Goal: Information Seeking & Learning: Learn about a topic

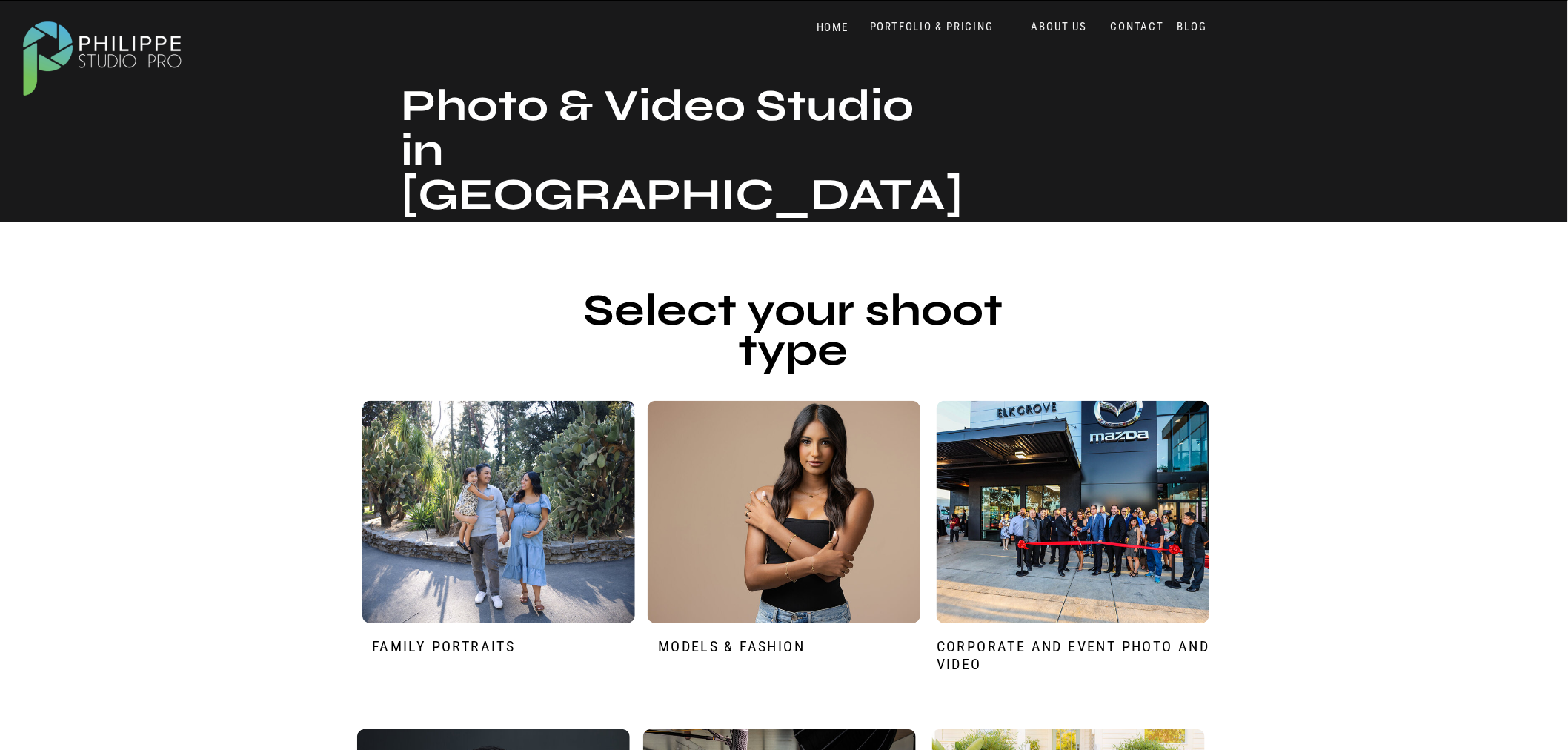
scroll to position [82, 0]
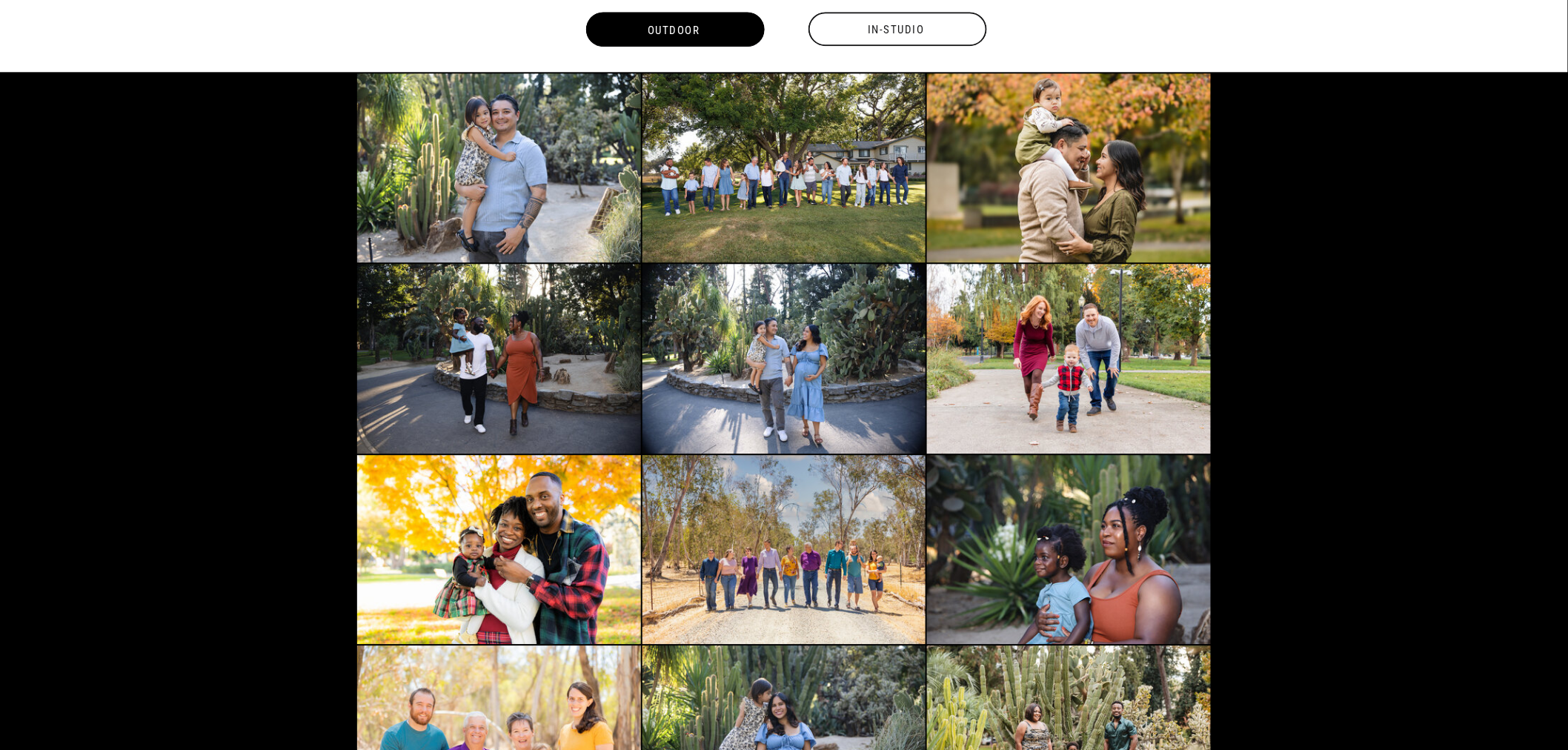
scroll to position [1317, 0]
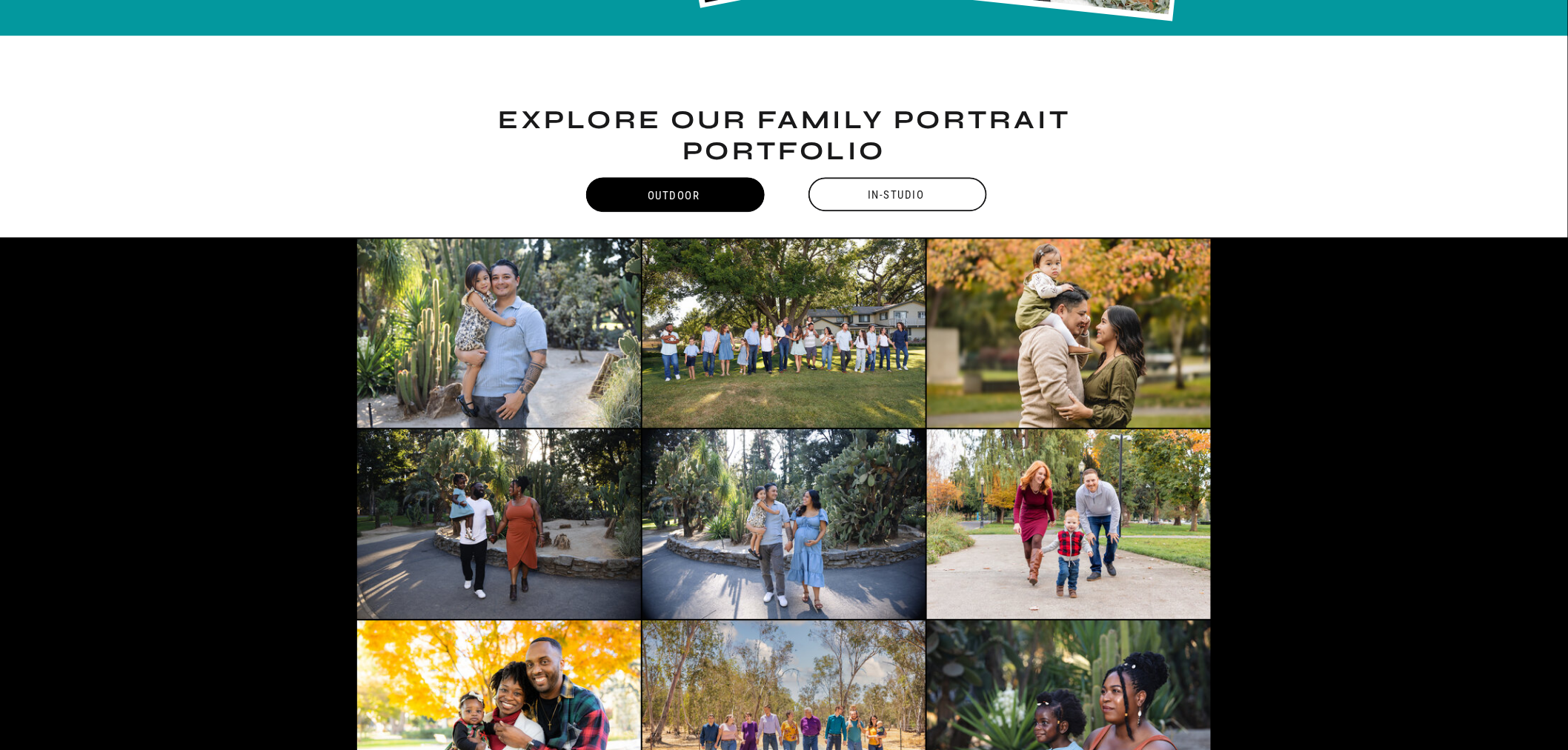
click at [877, 187] on div "In-Studio" at bounding box center [896, 195] width 181 height 34
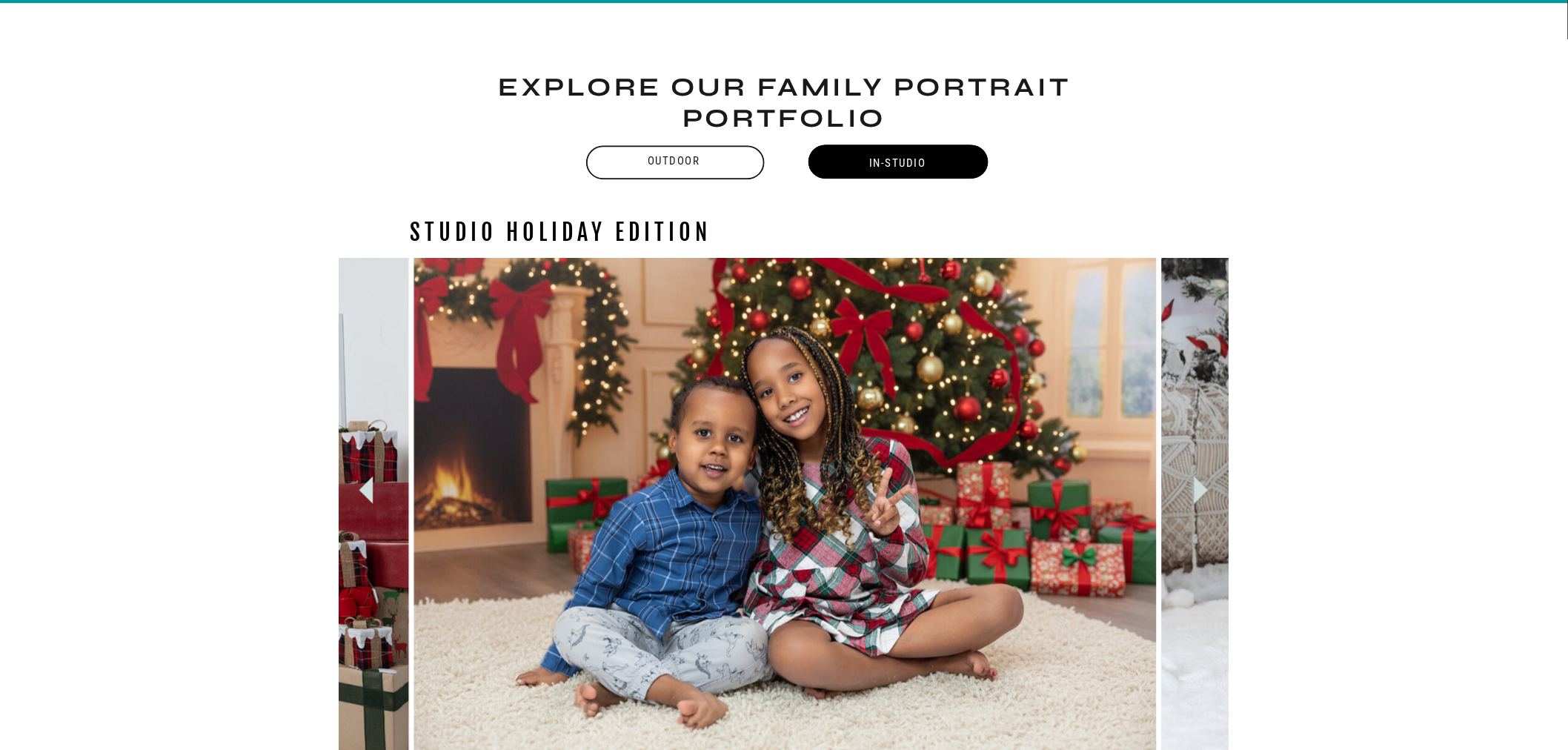
scroll to position [1352, 0]
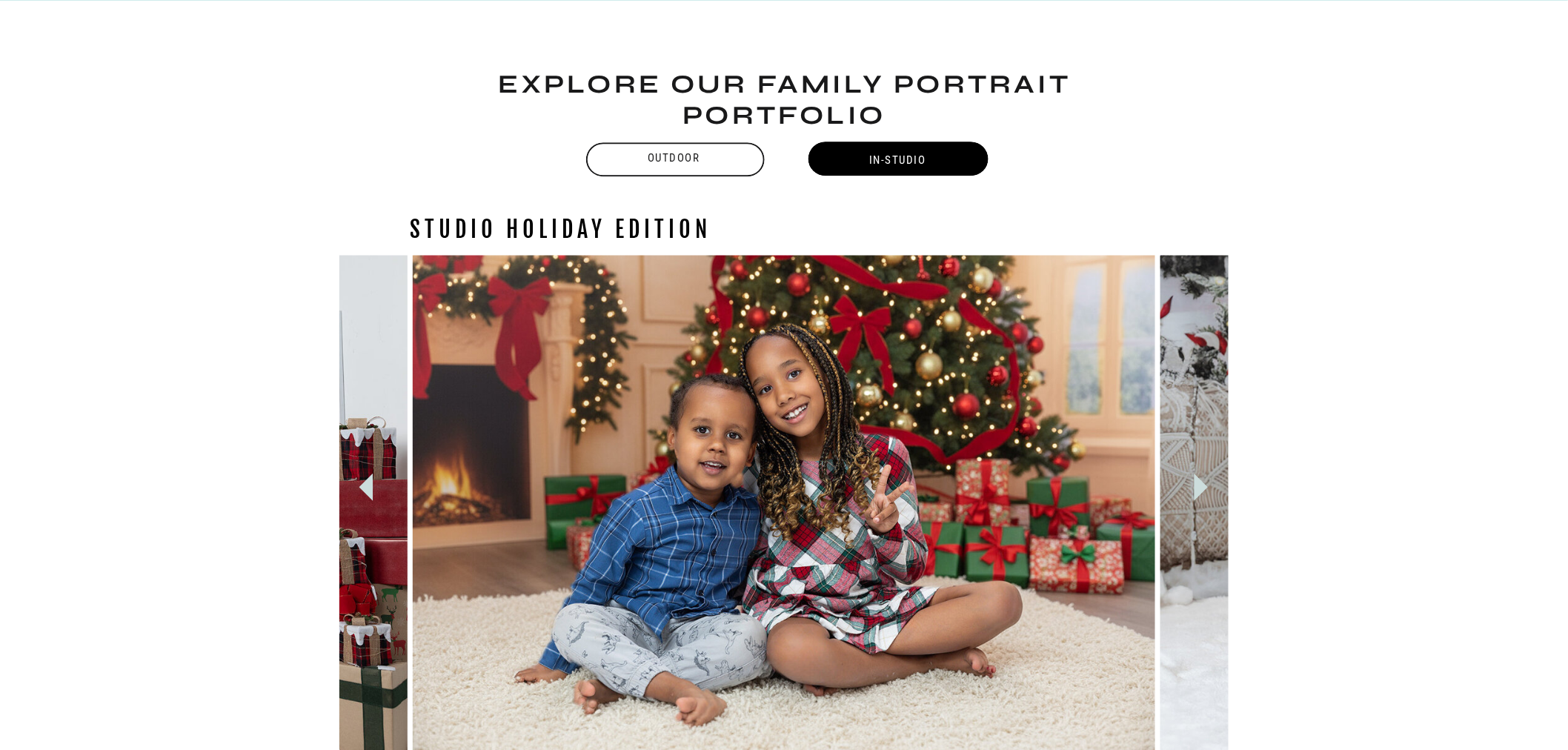
click at [1198, 485] on icon at bounding box center [1202, 487] width 14 height 28
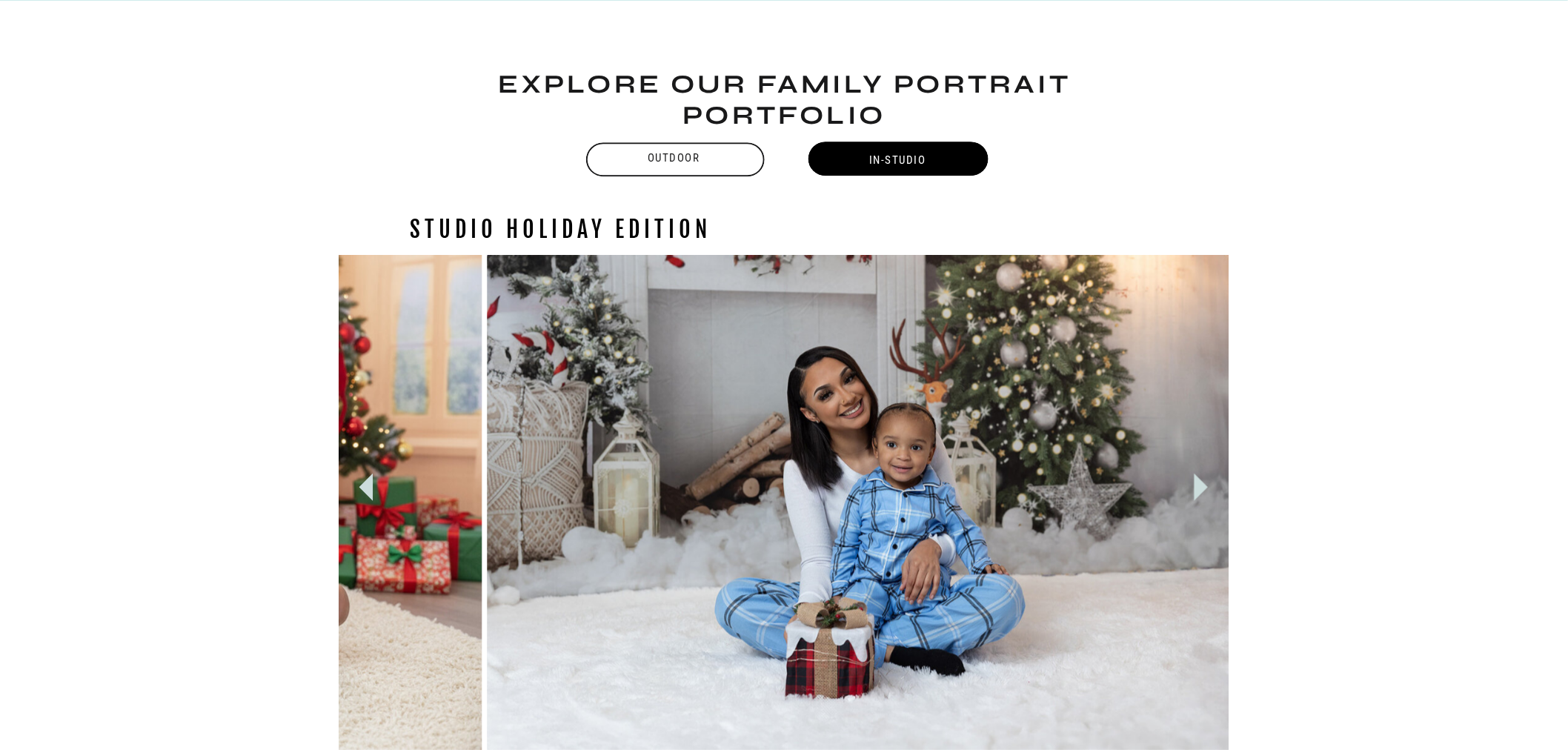
click at [1198, 485] on icon at bounding box center [1202, 487] width 14 height 28
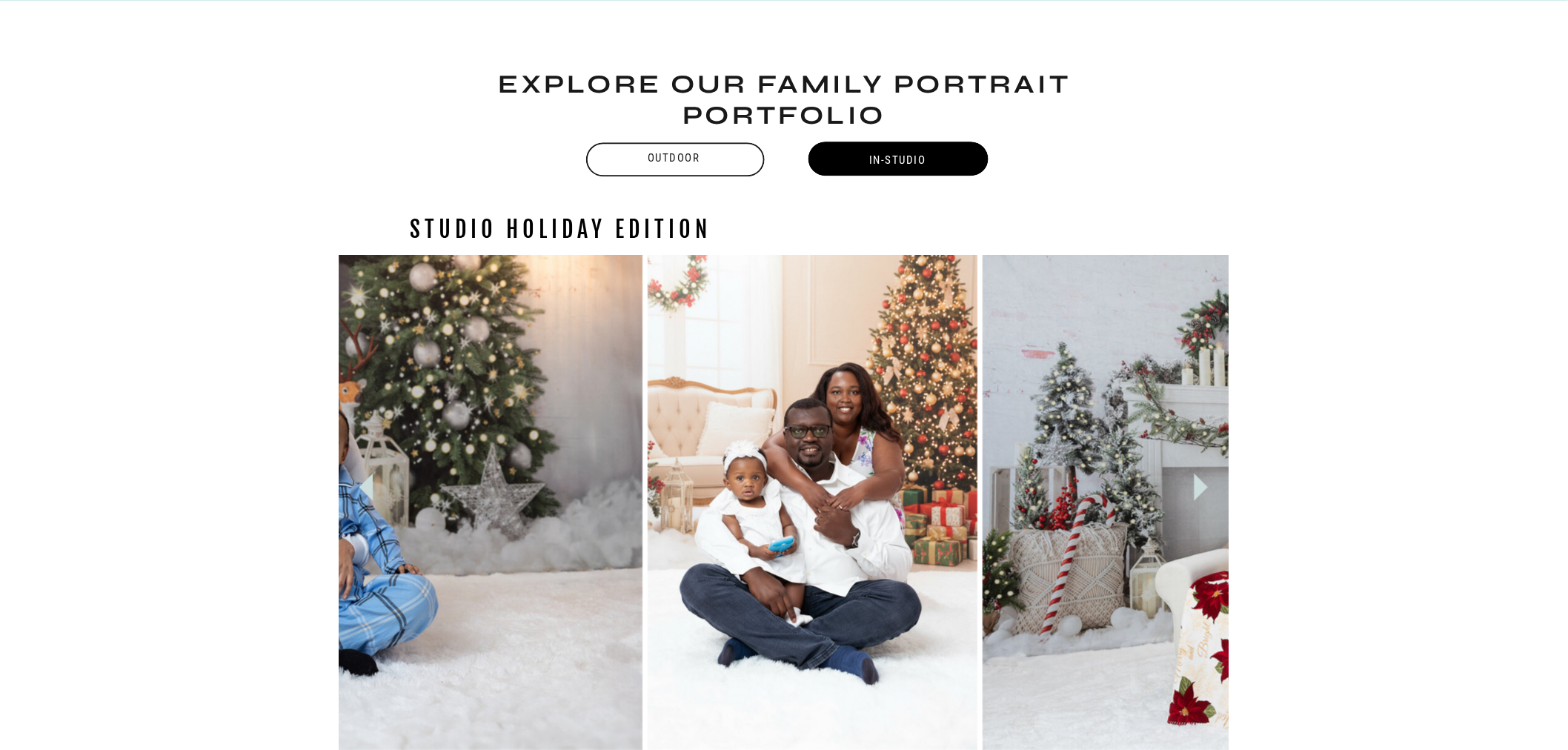
click at [1198, 485] on icon at bounding box center [1202, 487] width 14 height 28
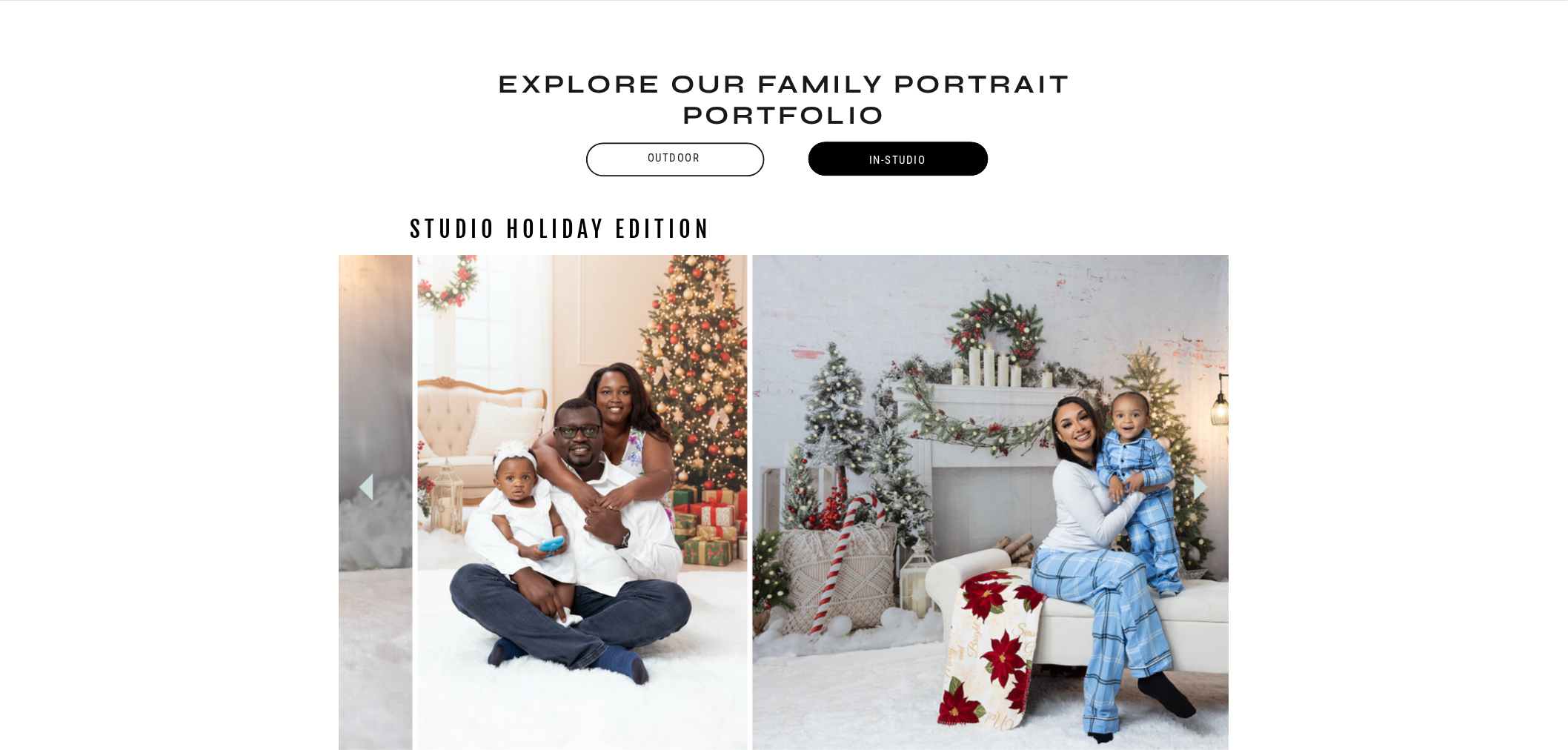
click at [1198, 485] on icon at bounding box center [1202, 487] width 14 height 28
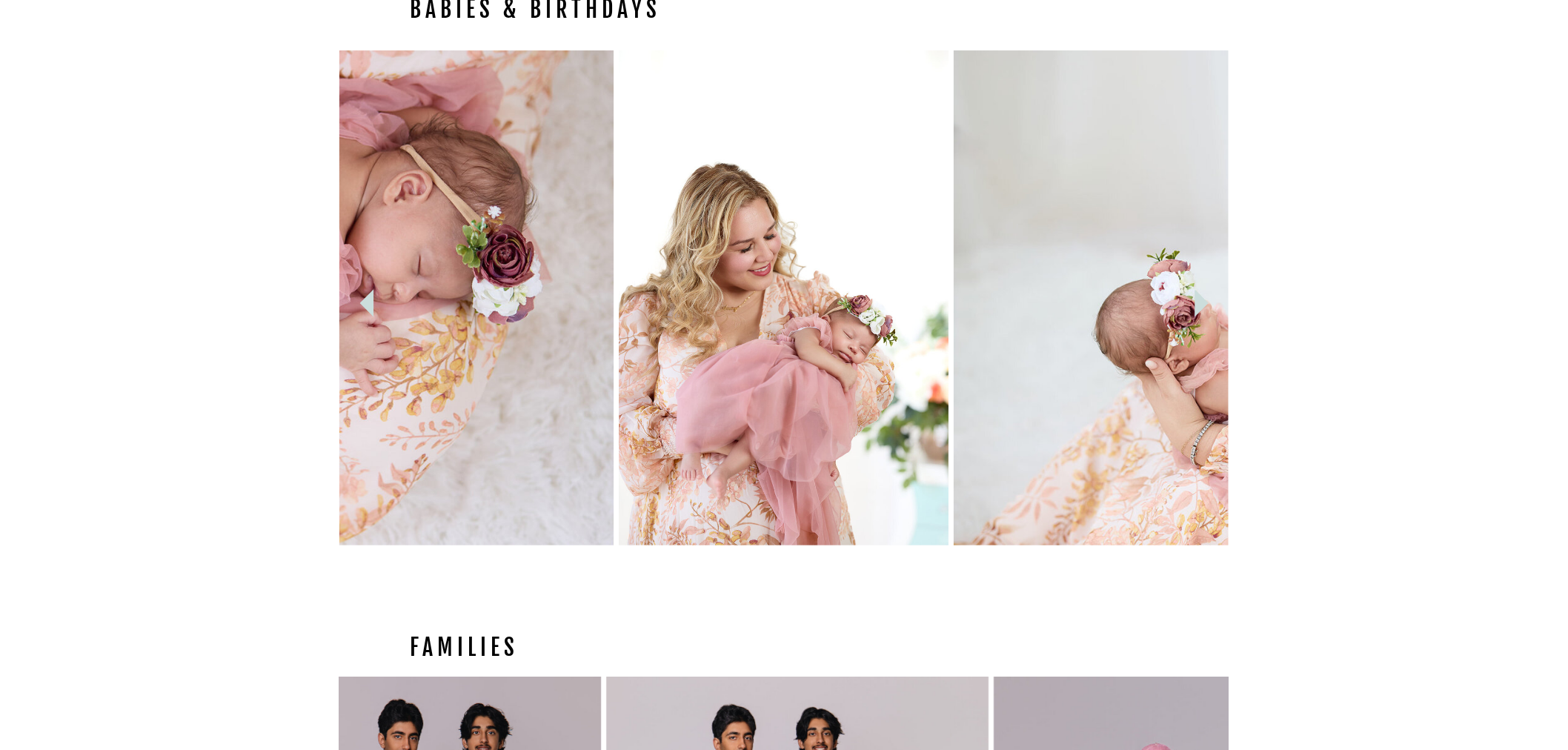
scroll to position [2176, 0]
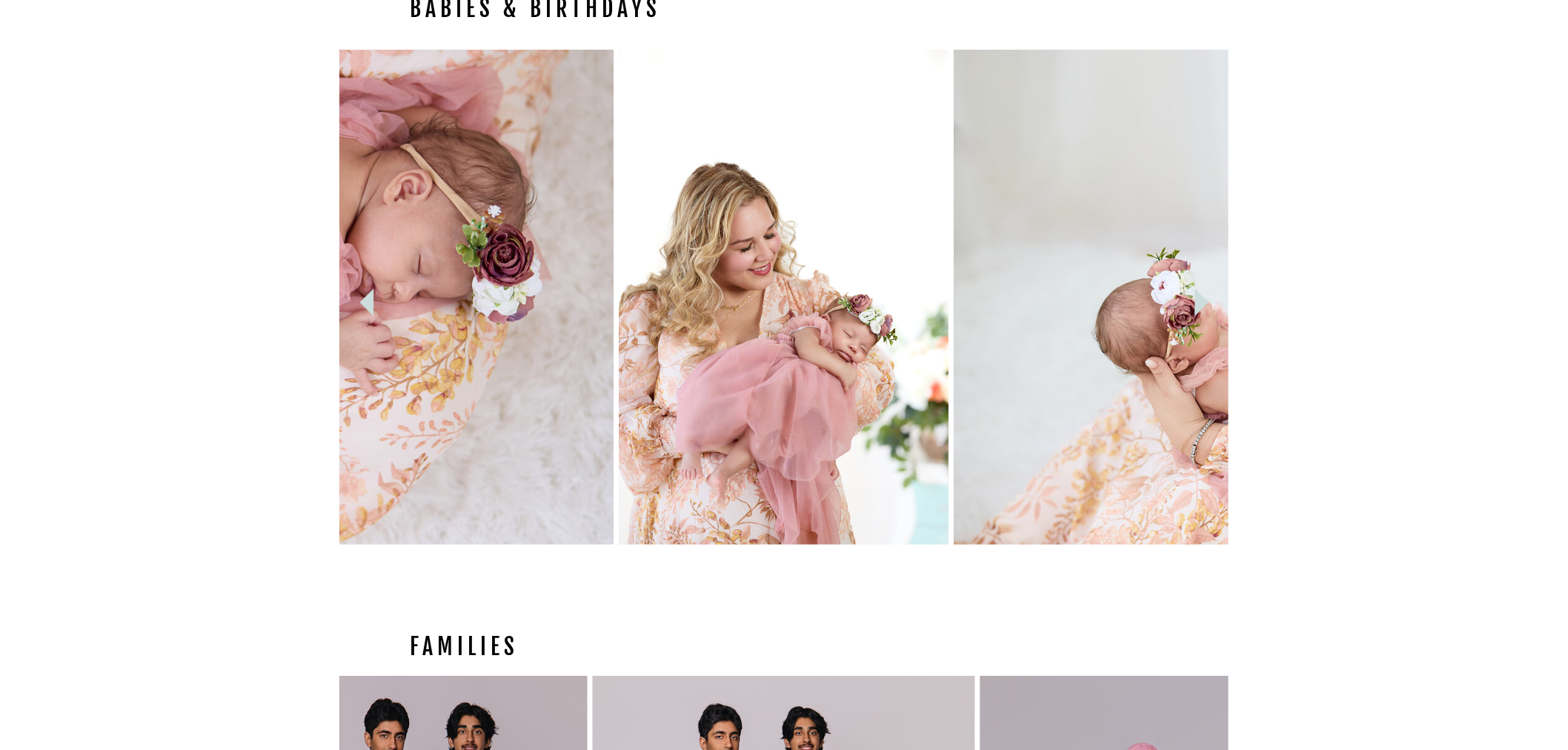
click at [1219, 319] on icon at bounding box center [1202, 302] width 54 height 54
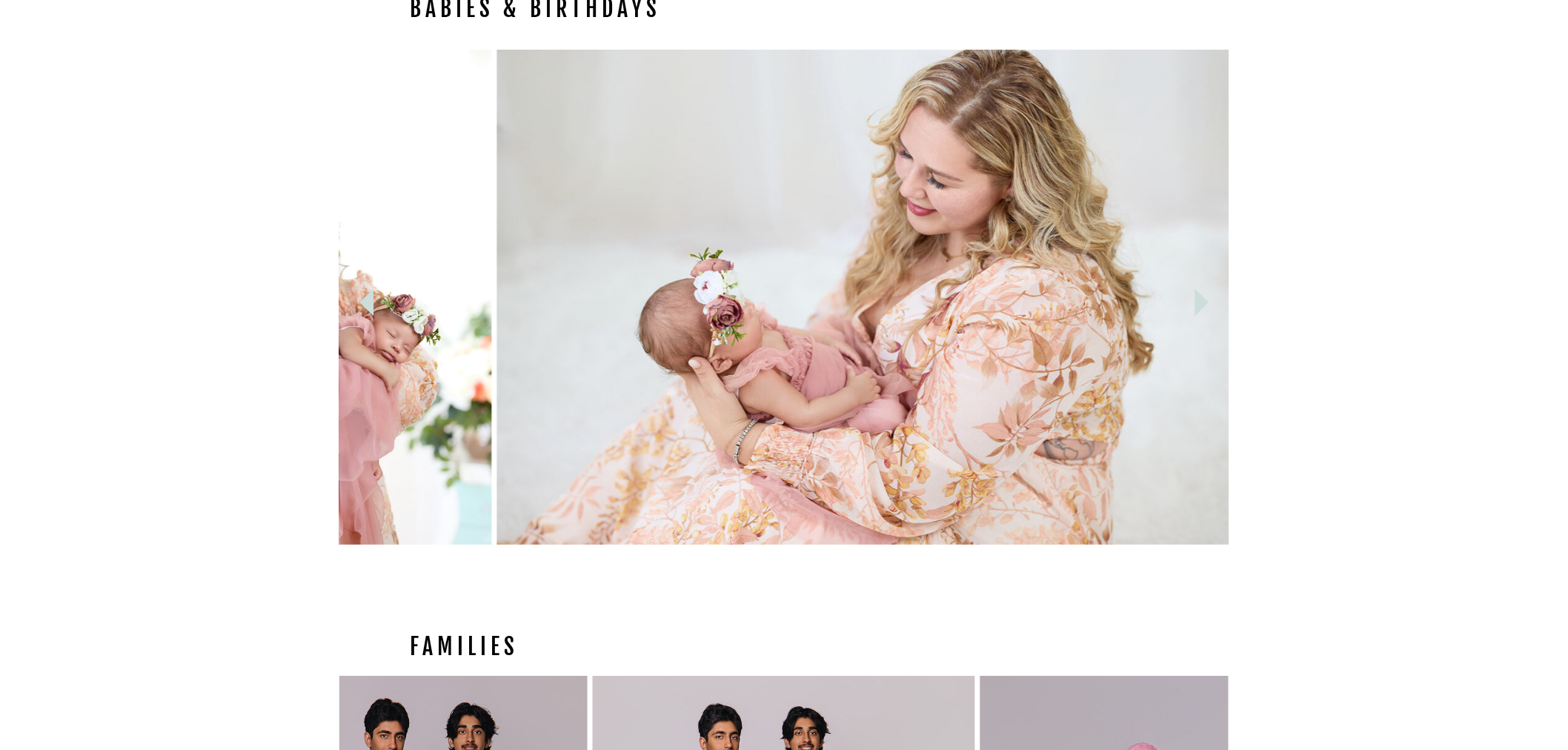
click at [1217, 313] on icon at bounding box center [1202, 302] width 54 height 54
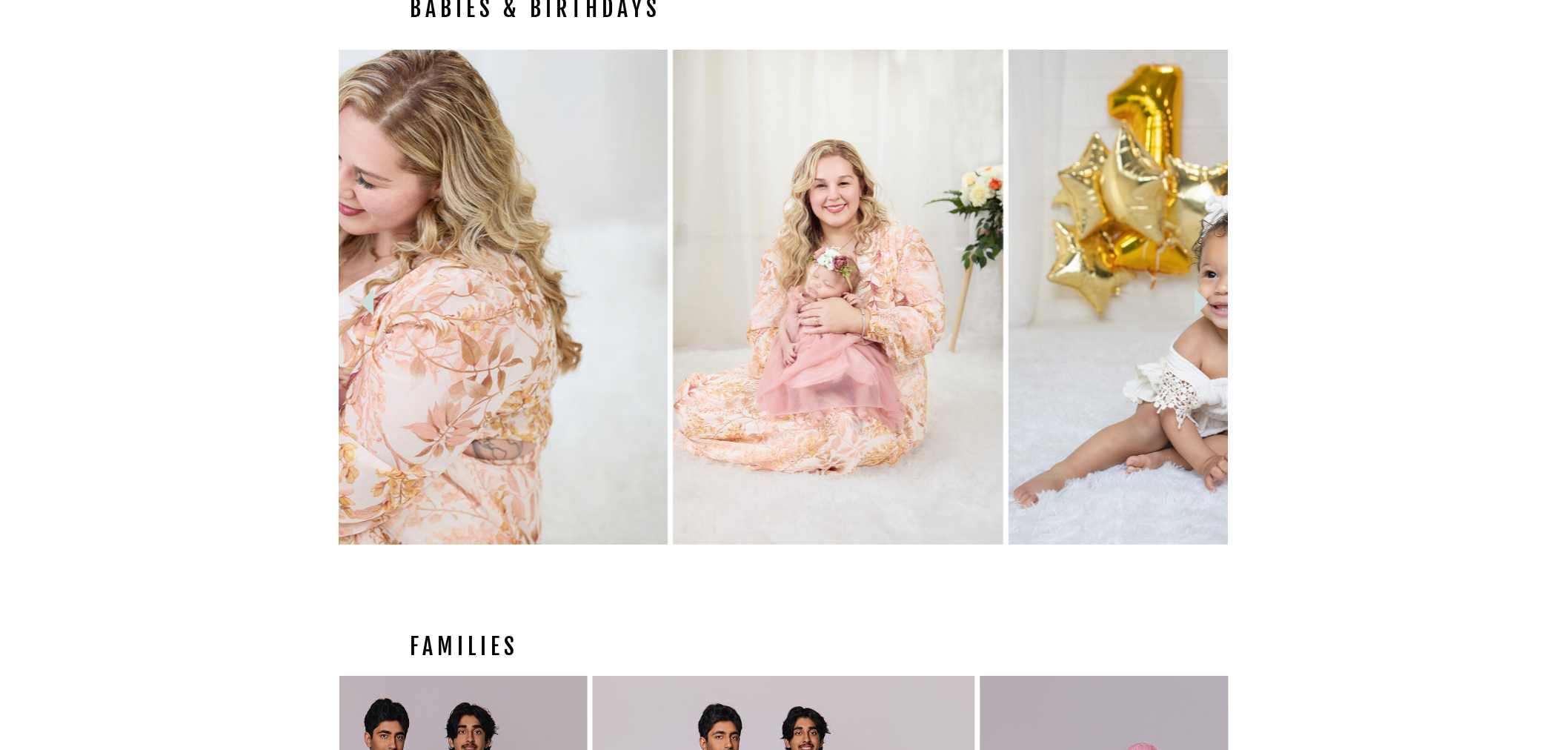
click at [1217, 313] on icon at bounding box center [1202, 302] width 54 height 54
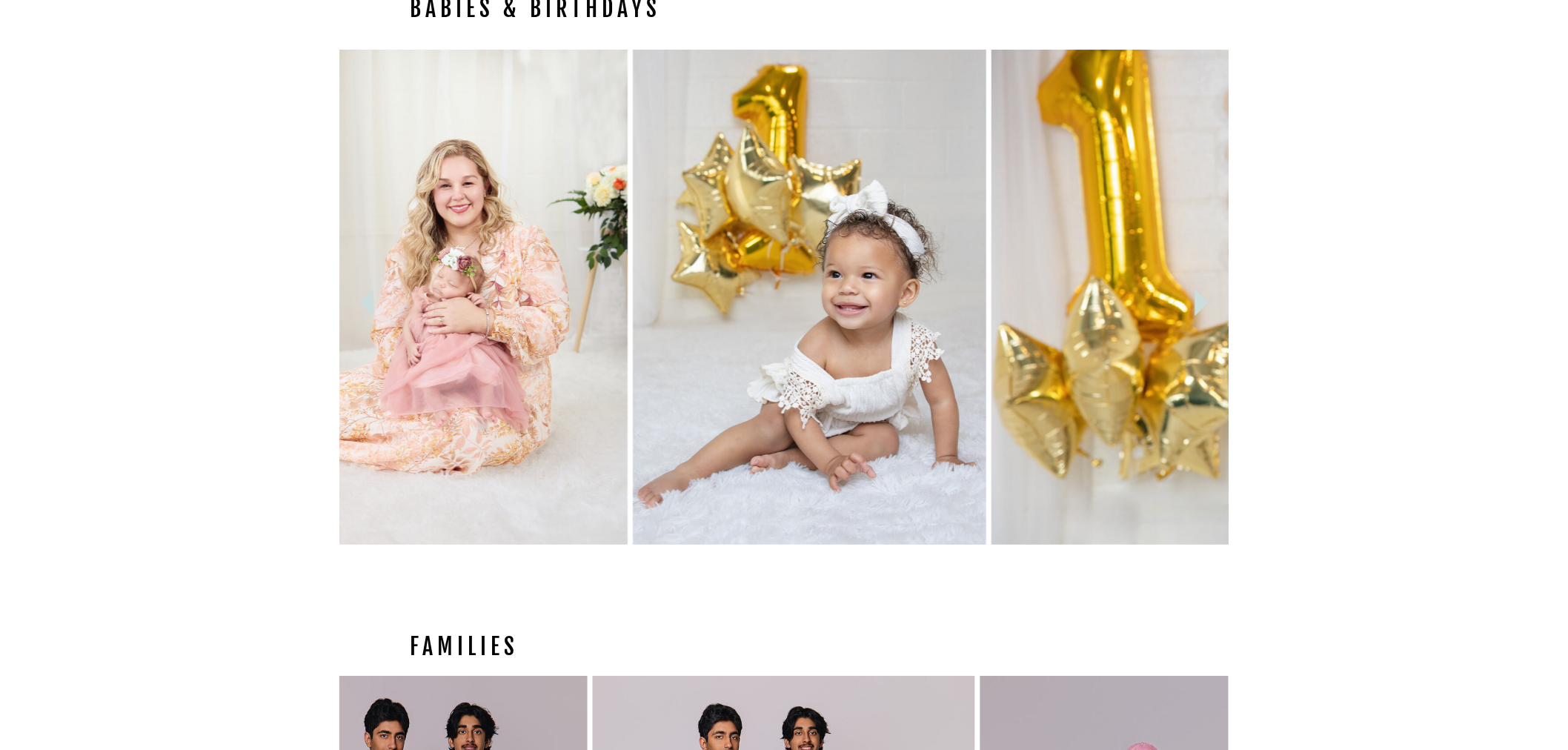
click at [1217, 313] on icon at bounding box center [1202, 302] width 54 height 54
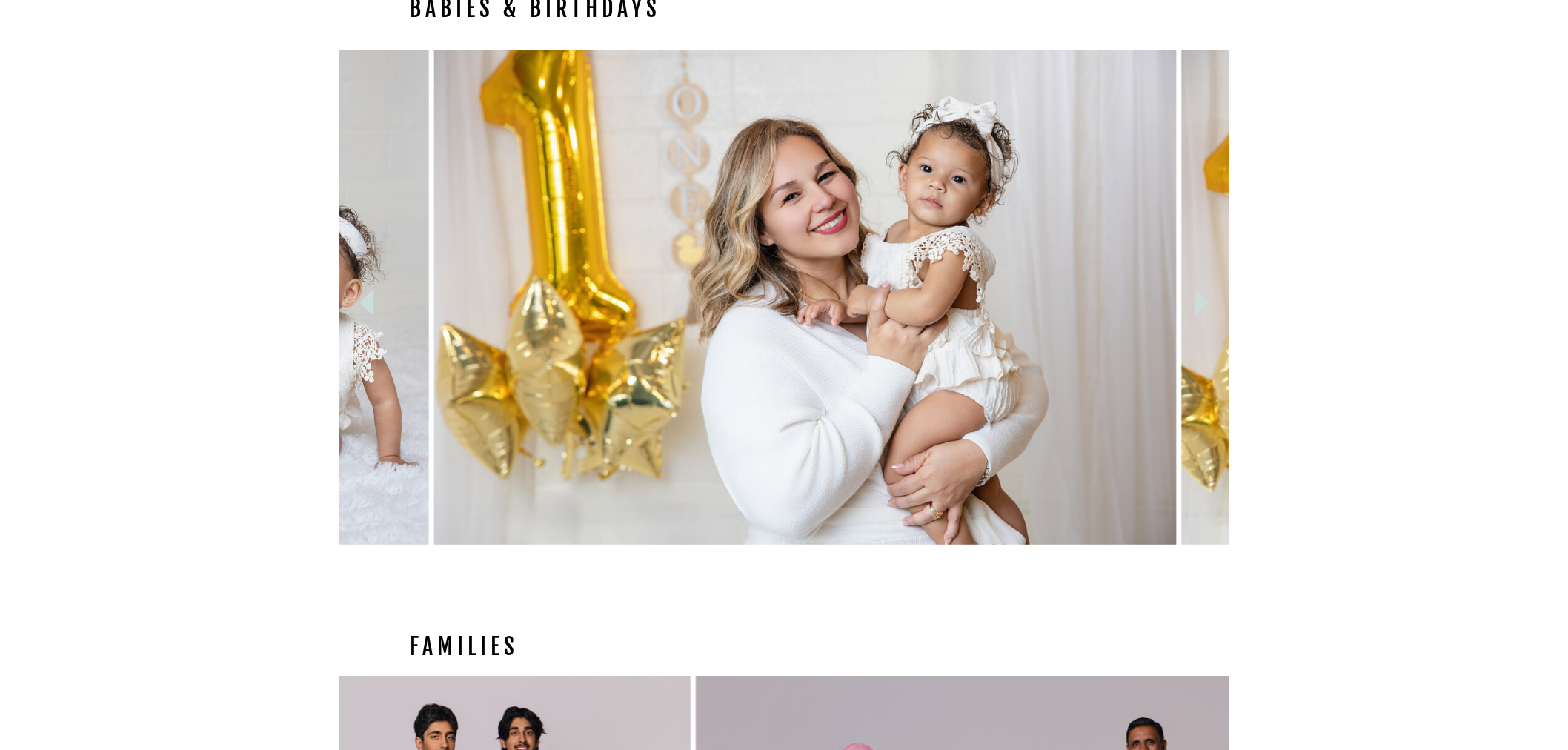
click at [1217, 313] on icon at bounding box center [1202, 302] width 54 height 54
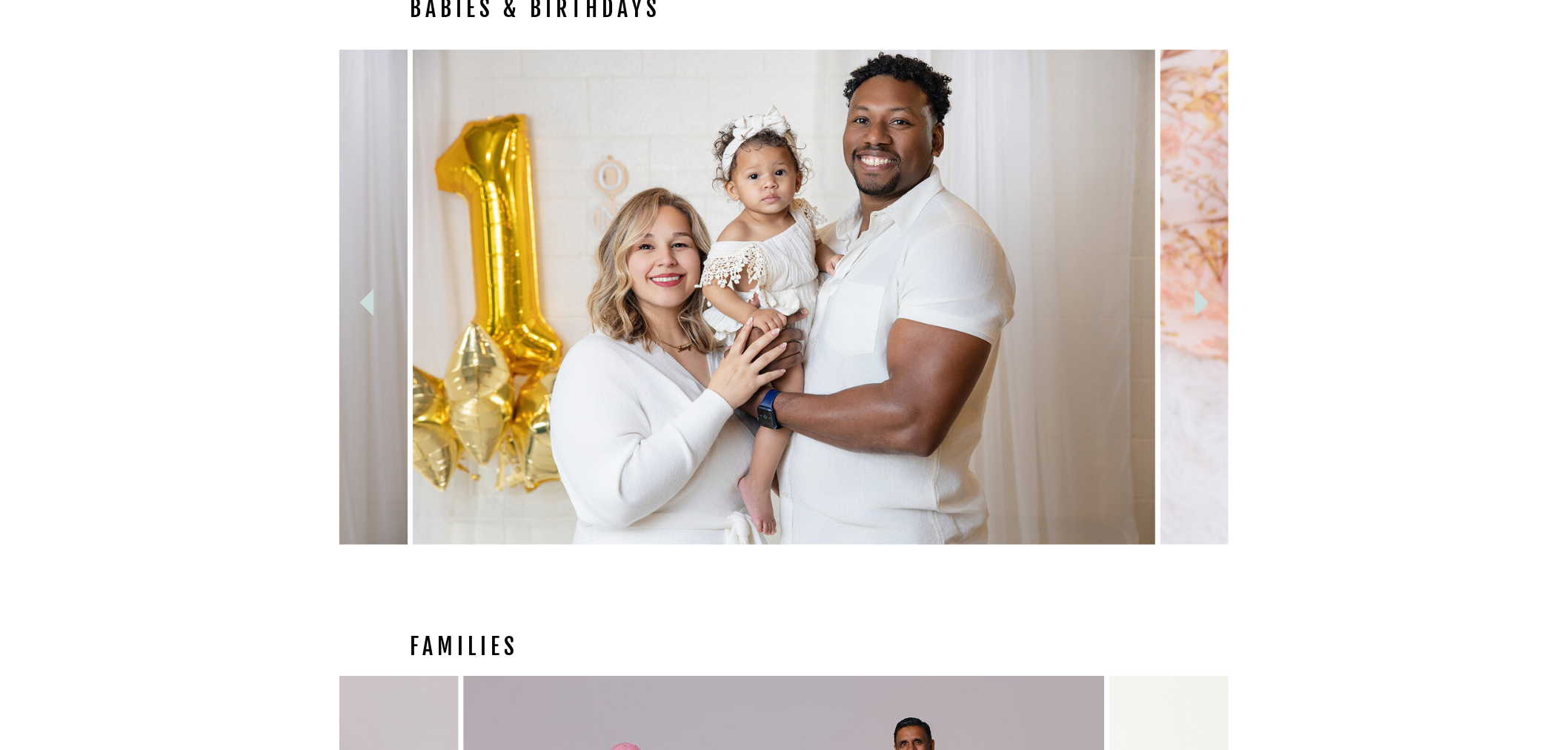
click at [1217, 313] on icon at bounding box center [1202, 302] width 54 height 54
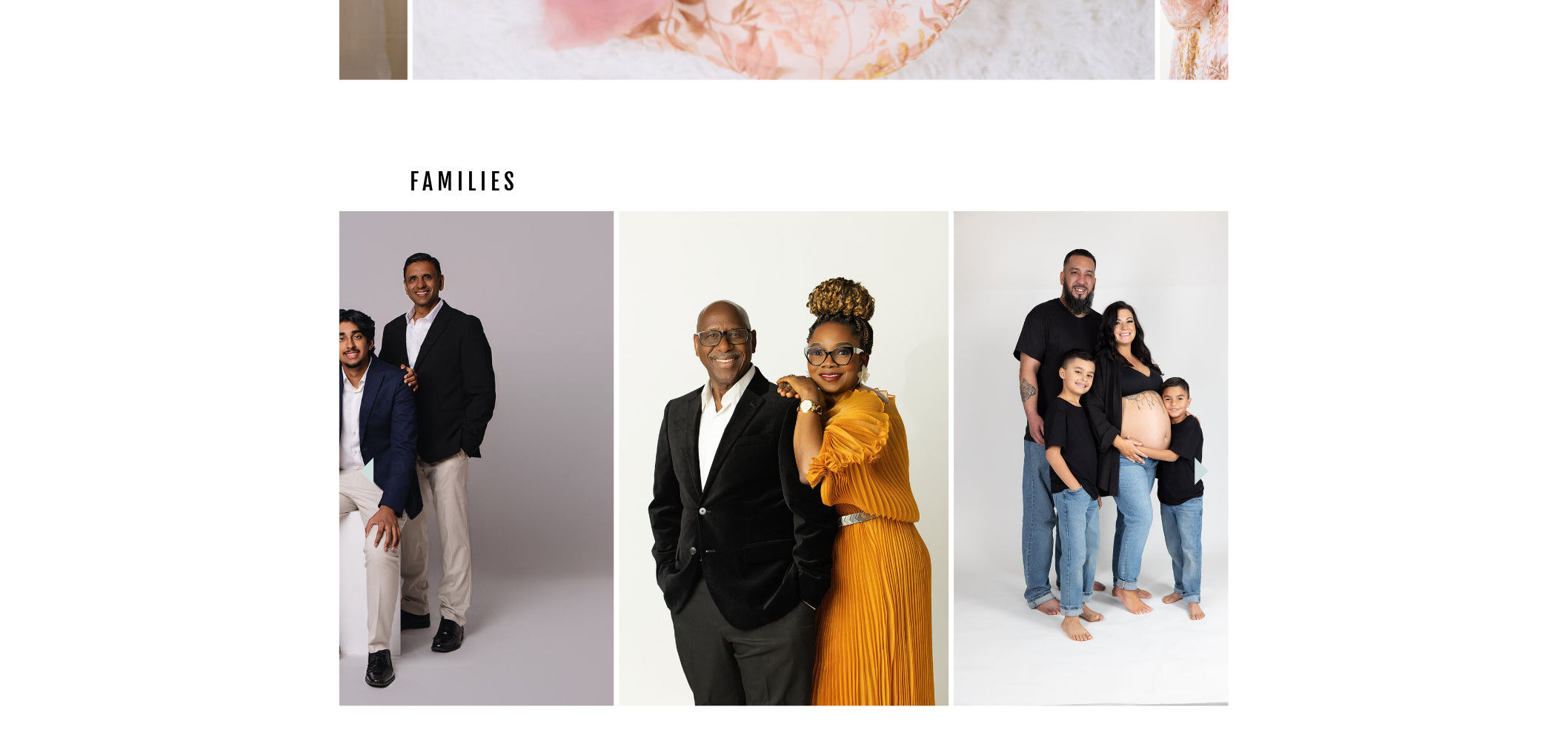
scroll to position [2670, 0]
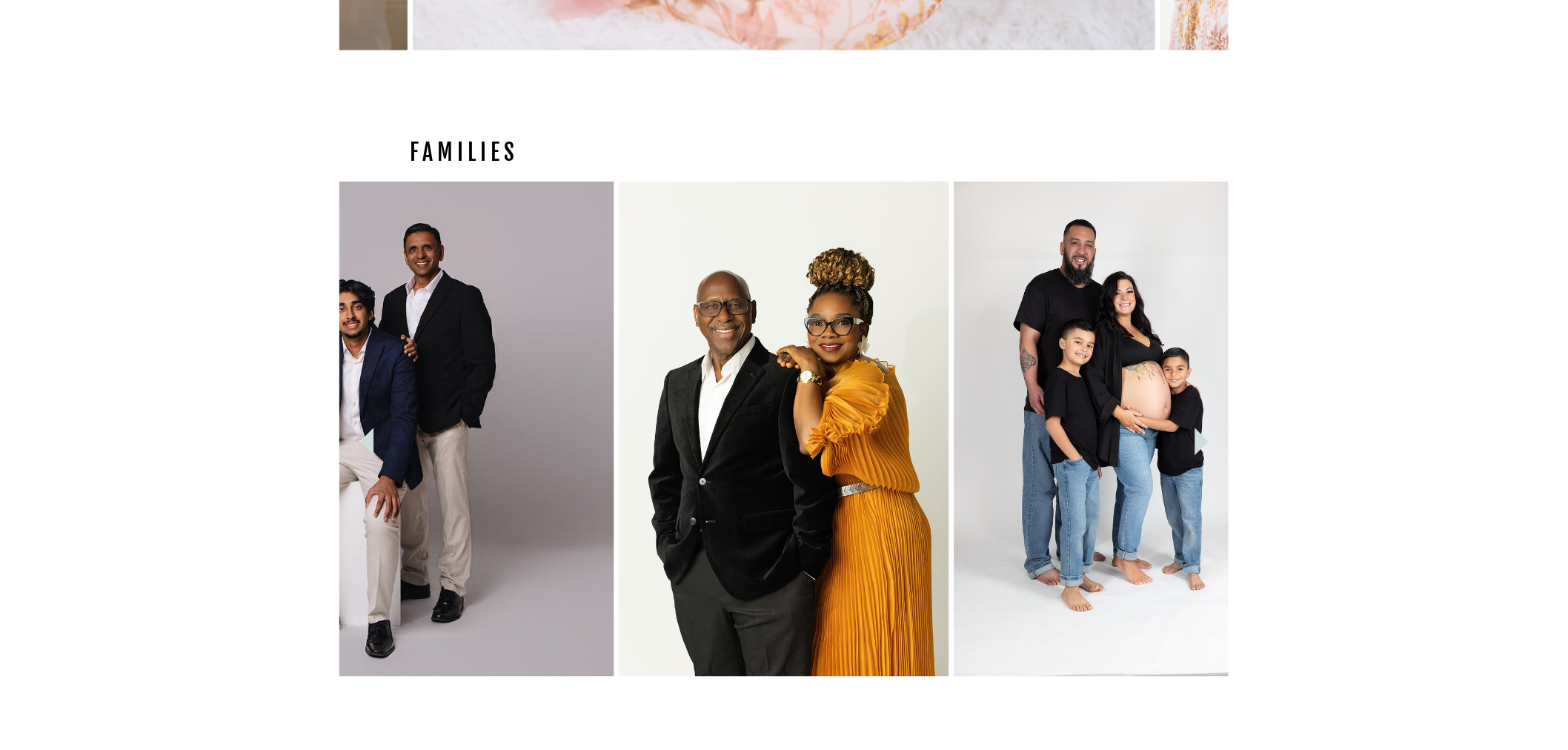
click at [1199, 437] on icon at bounding box center [1202, 442] width 14 height 28
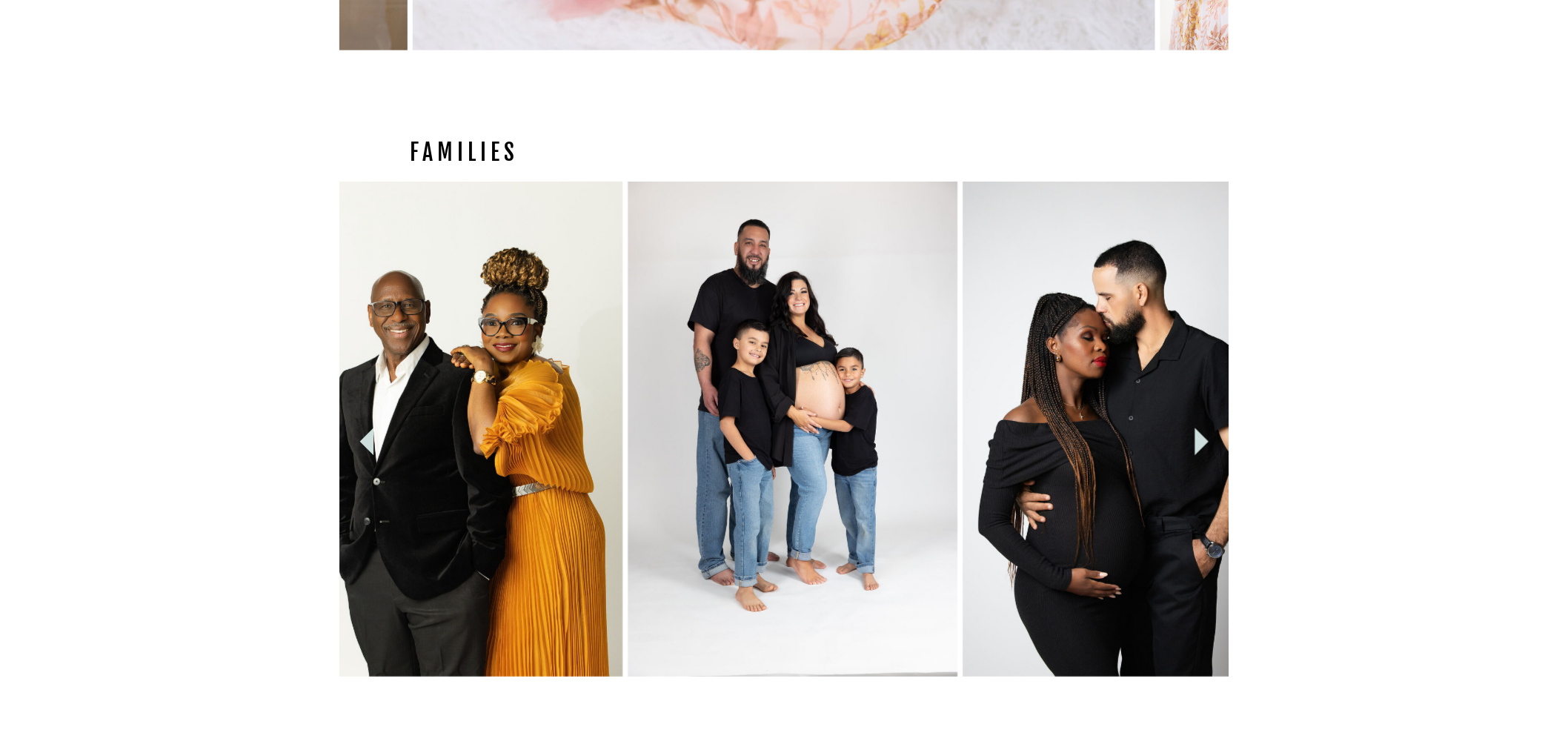
click at [1199, 437] on icon at bounding box center [1202, 442] width 14 height 28
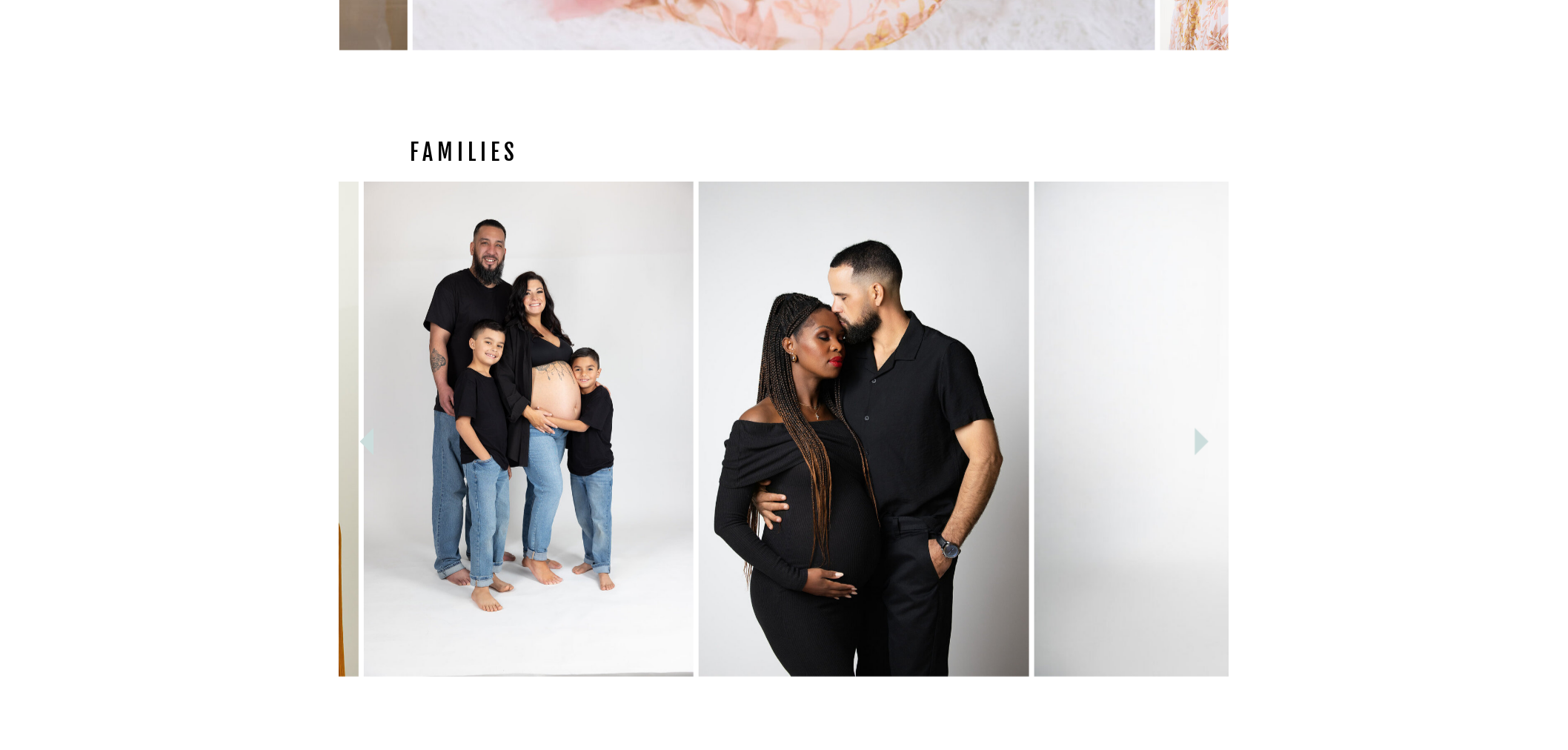
click at [1199, 437] on icon at bounding box center [1202, 442] width 14 height 28
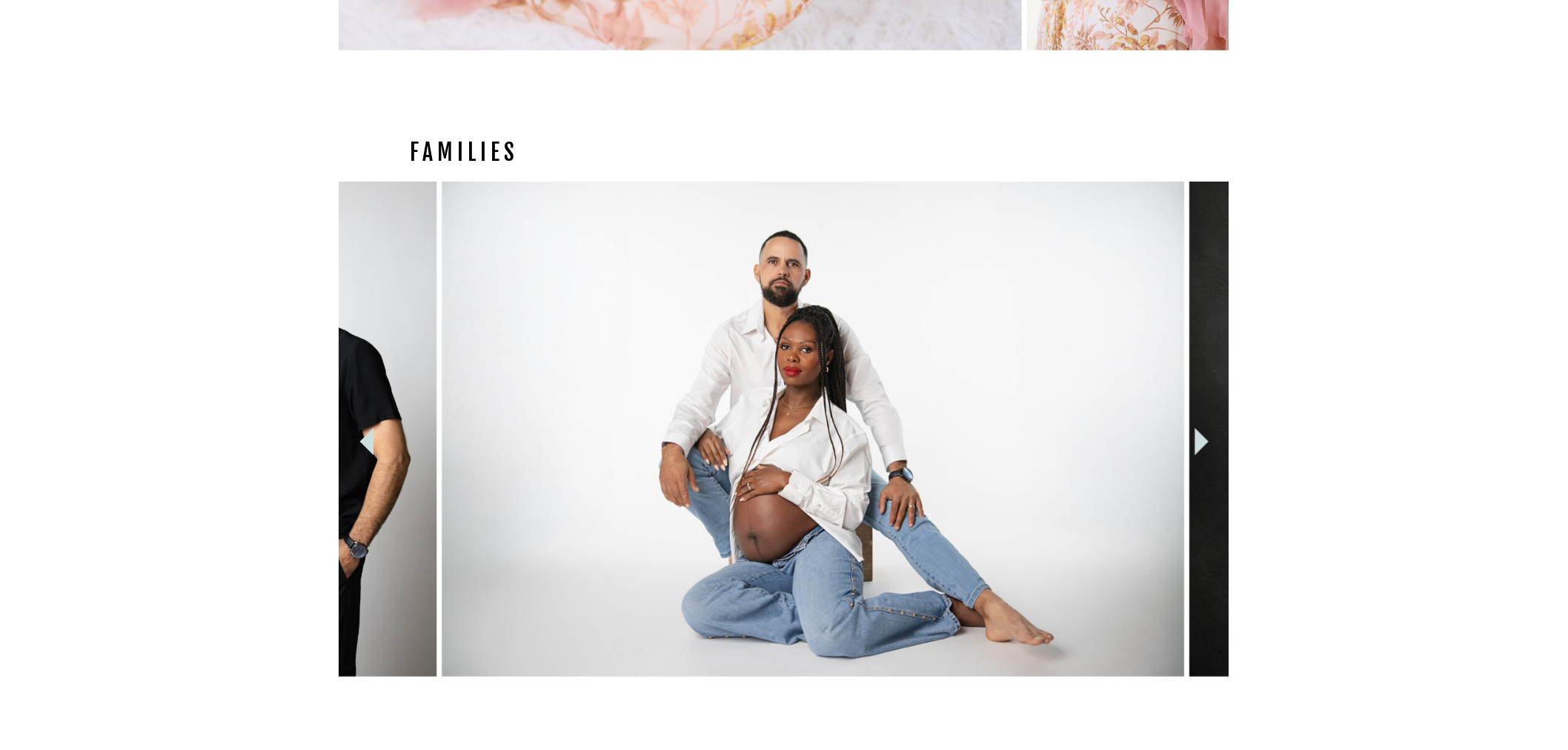
click at [1199, 437] on icon at bounding box center [1202, 442] width 14 height 28
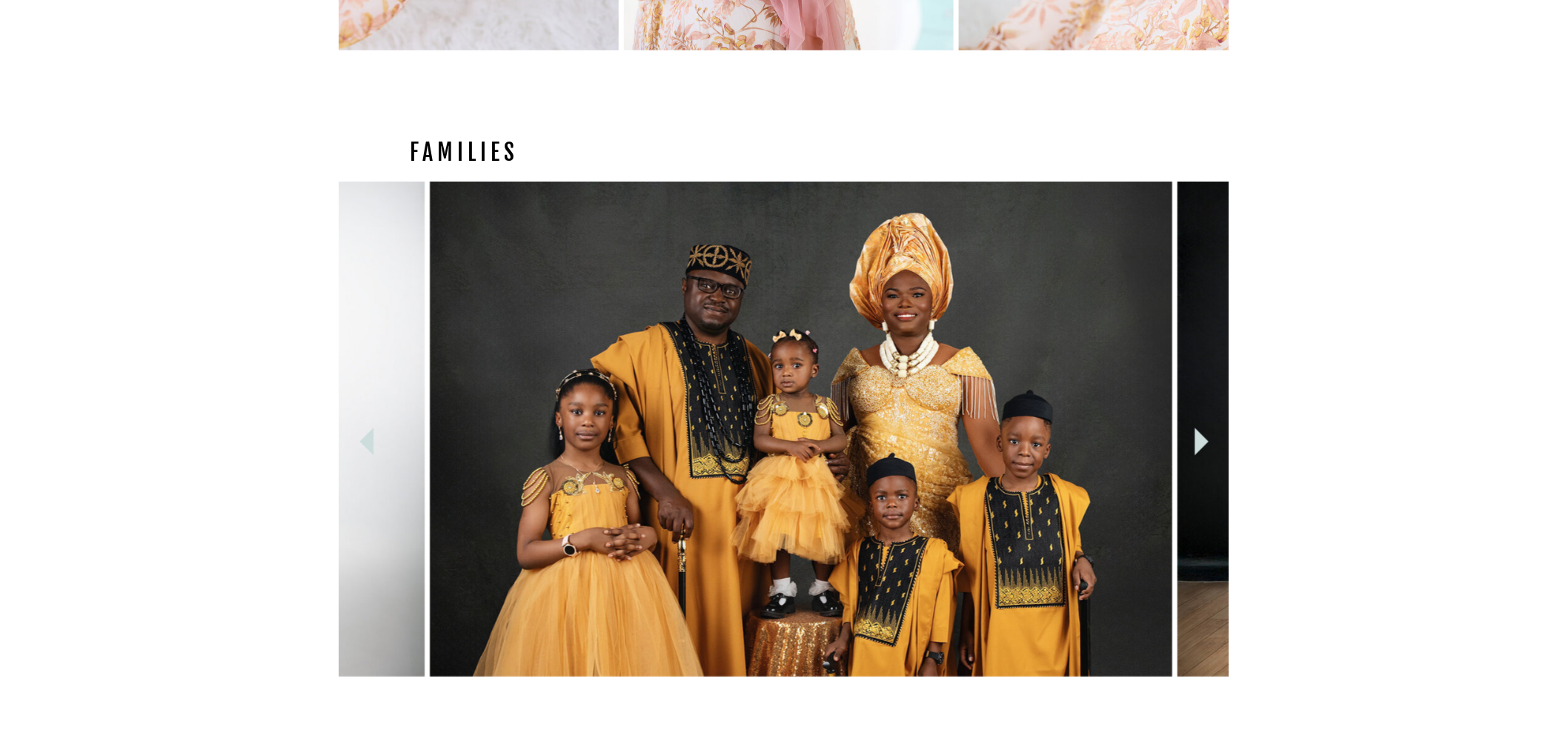
click at [1199, 437] on icon at bounding box center [1202, 442] width 14 height 28
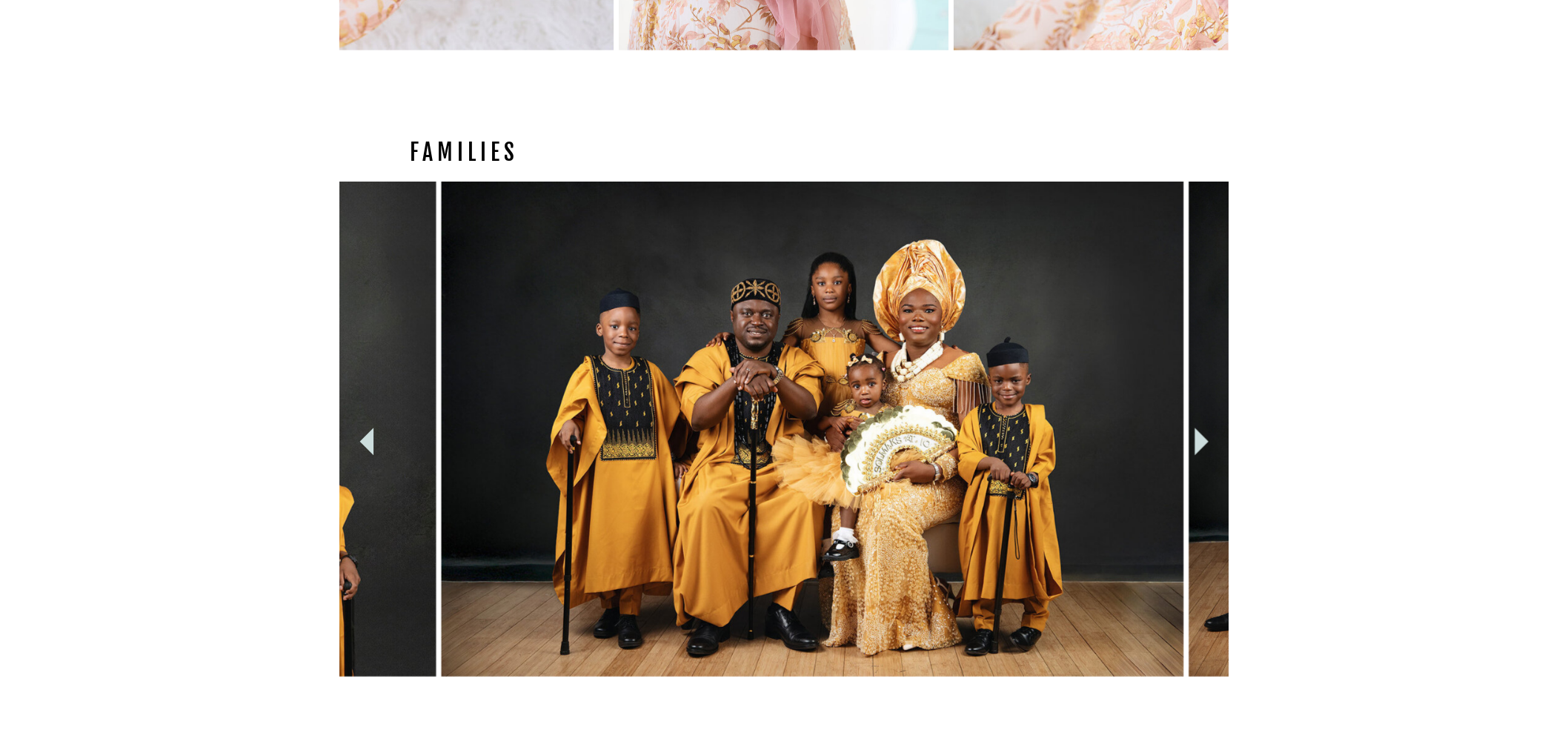
click at [1199, 437] on icon at bounding box center [1202, 442] width 14 height 28
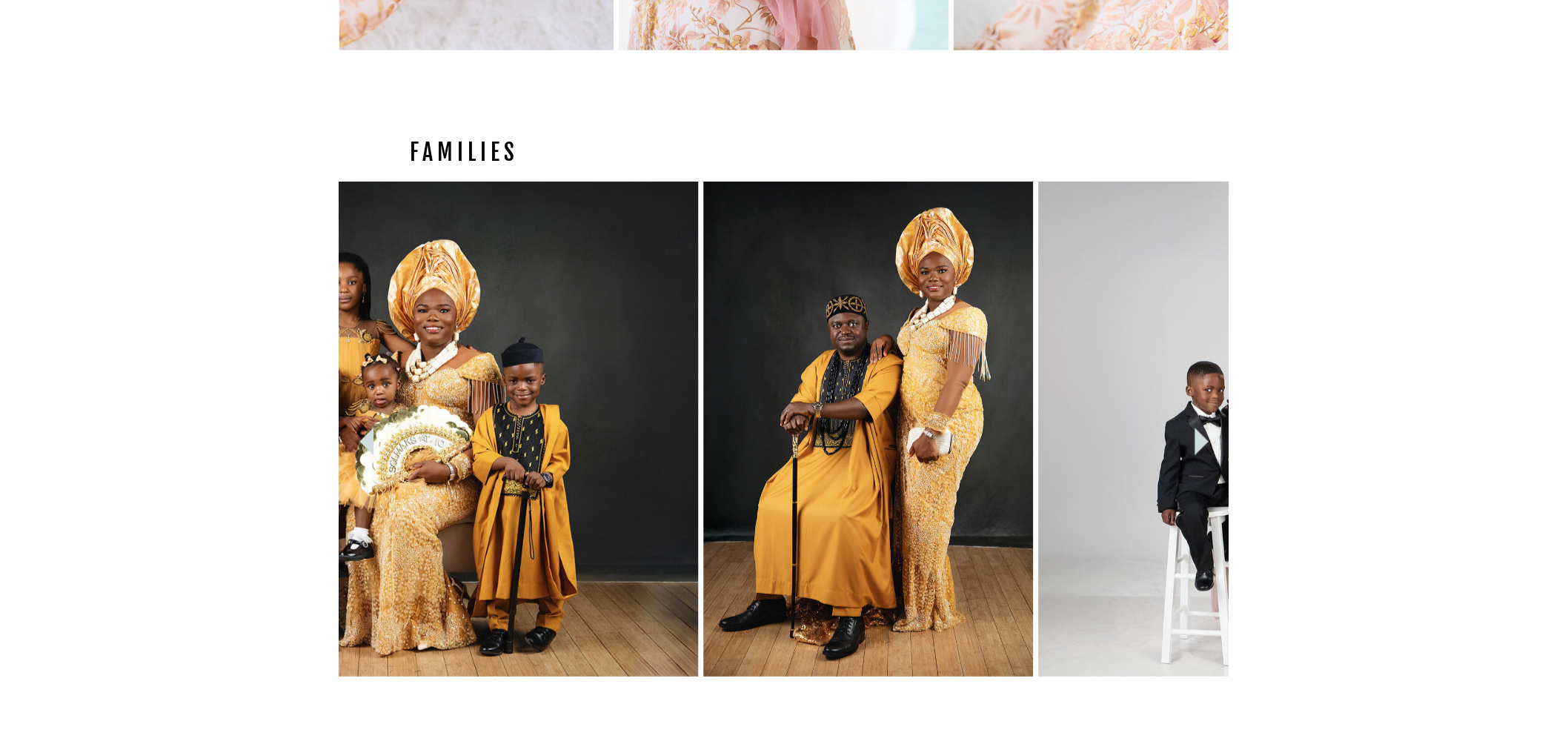
click at [1199, 437] on icon at bounding box center [1202, 442] width 14 height 28
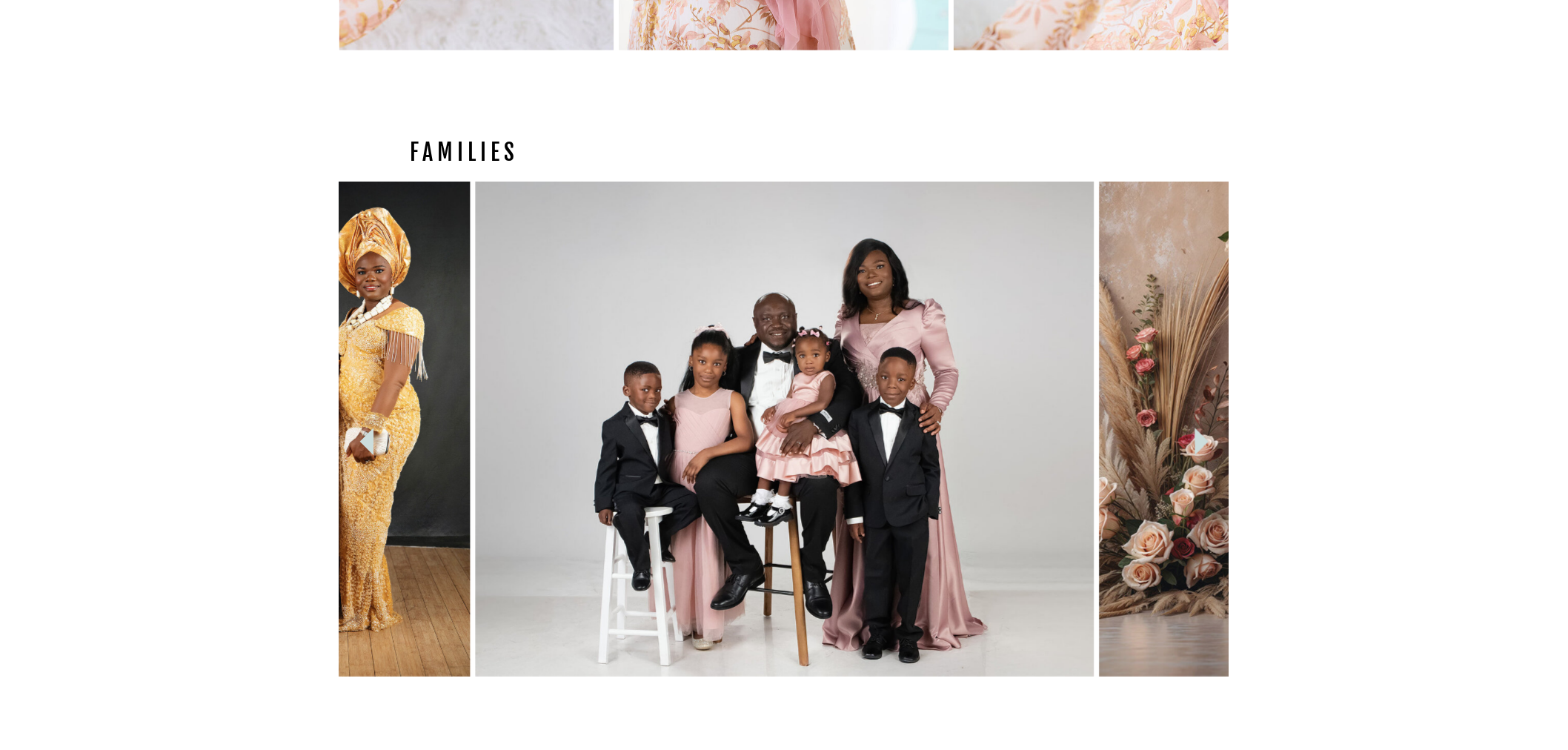
click at [1199, 437] on icon at bounding box center [1202, 442] width 14 height 28
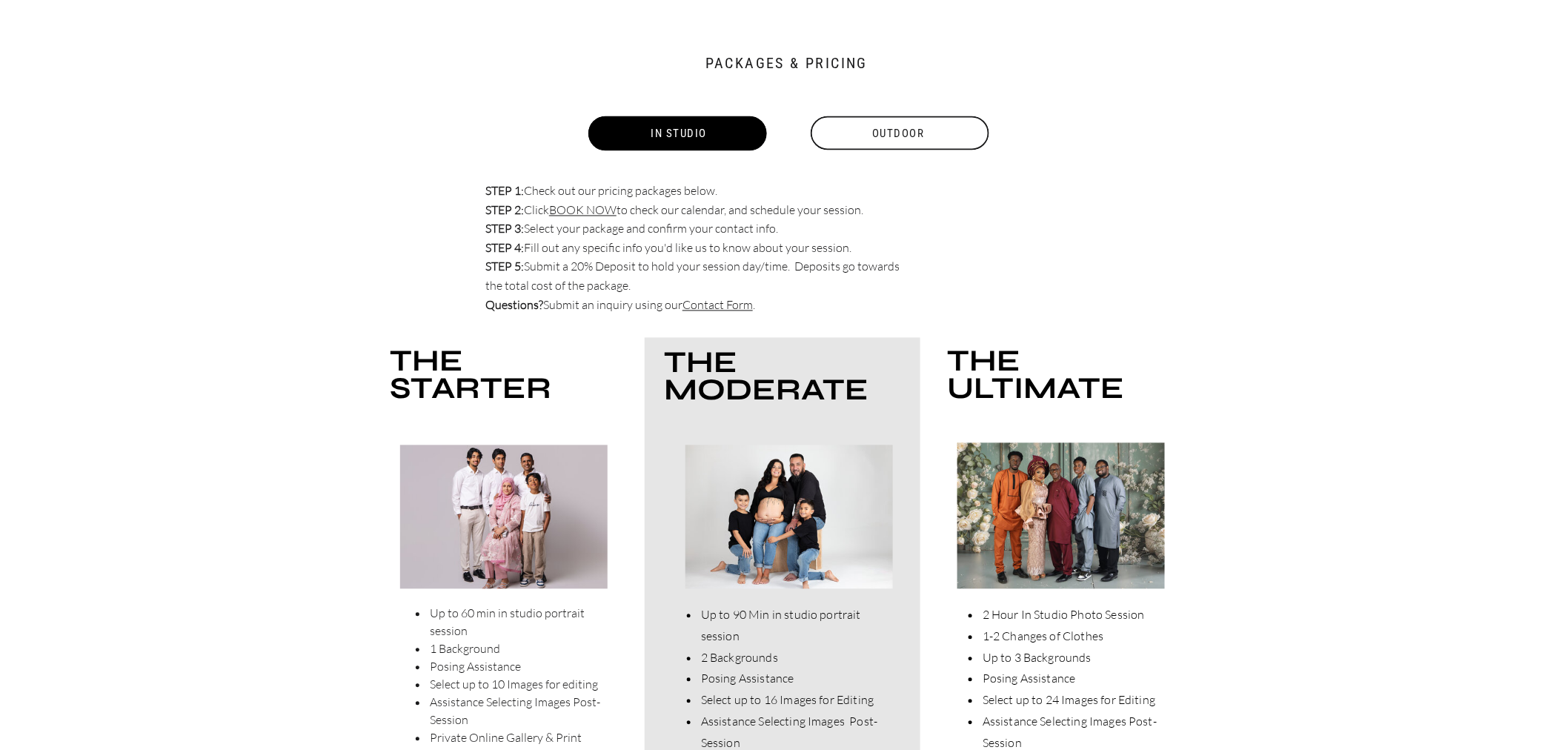
scroll to position [2999, 0]
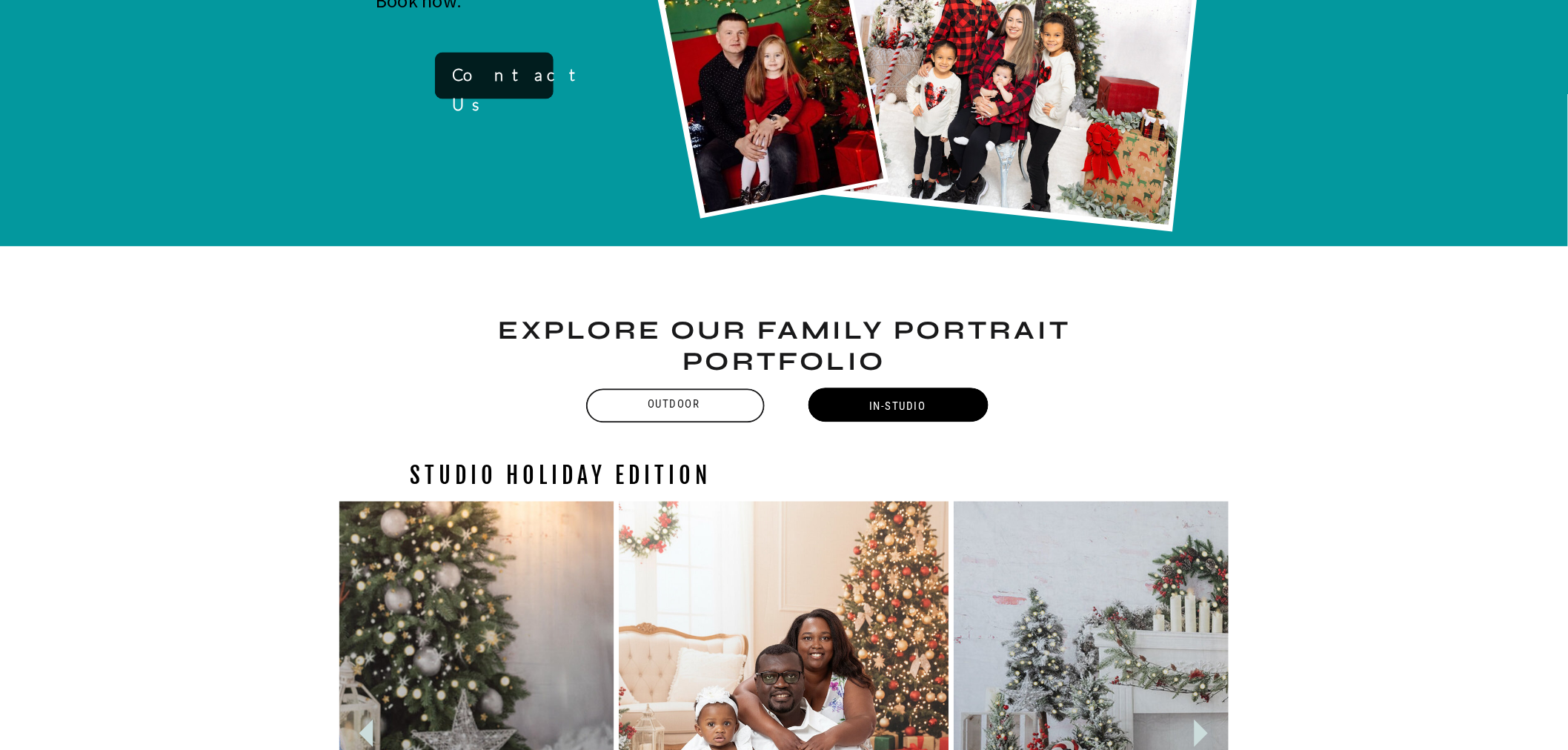
click at [640, 408] on div "Outdoor" at bounding box center [674, 405] width 181 height 18
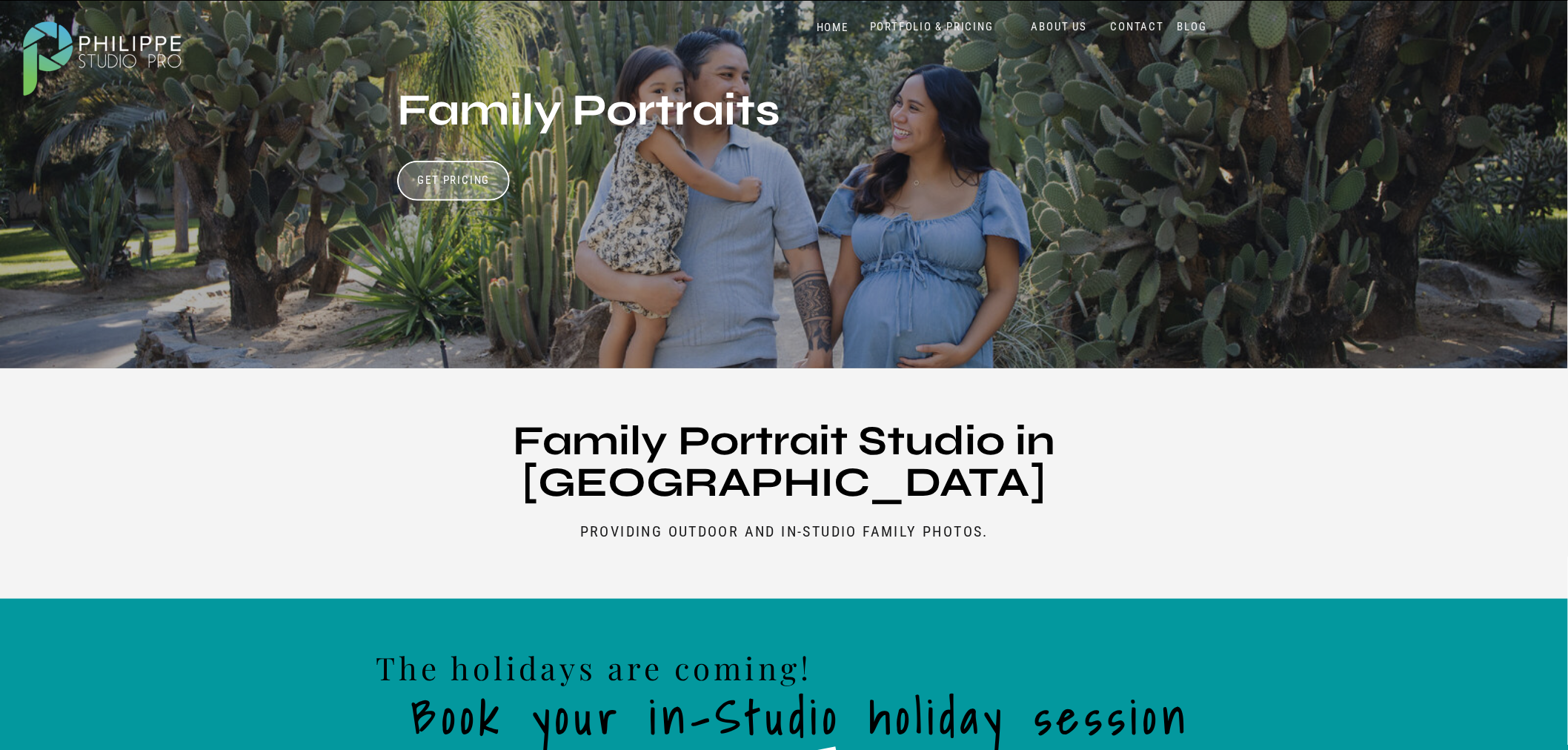
scroll to position [0, 0]
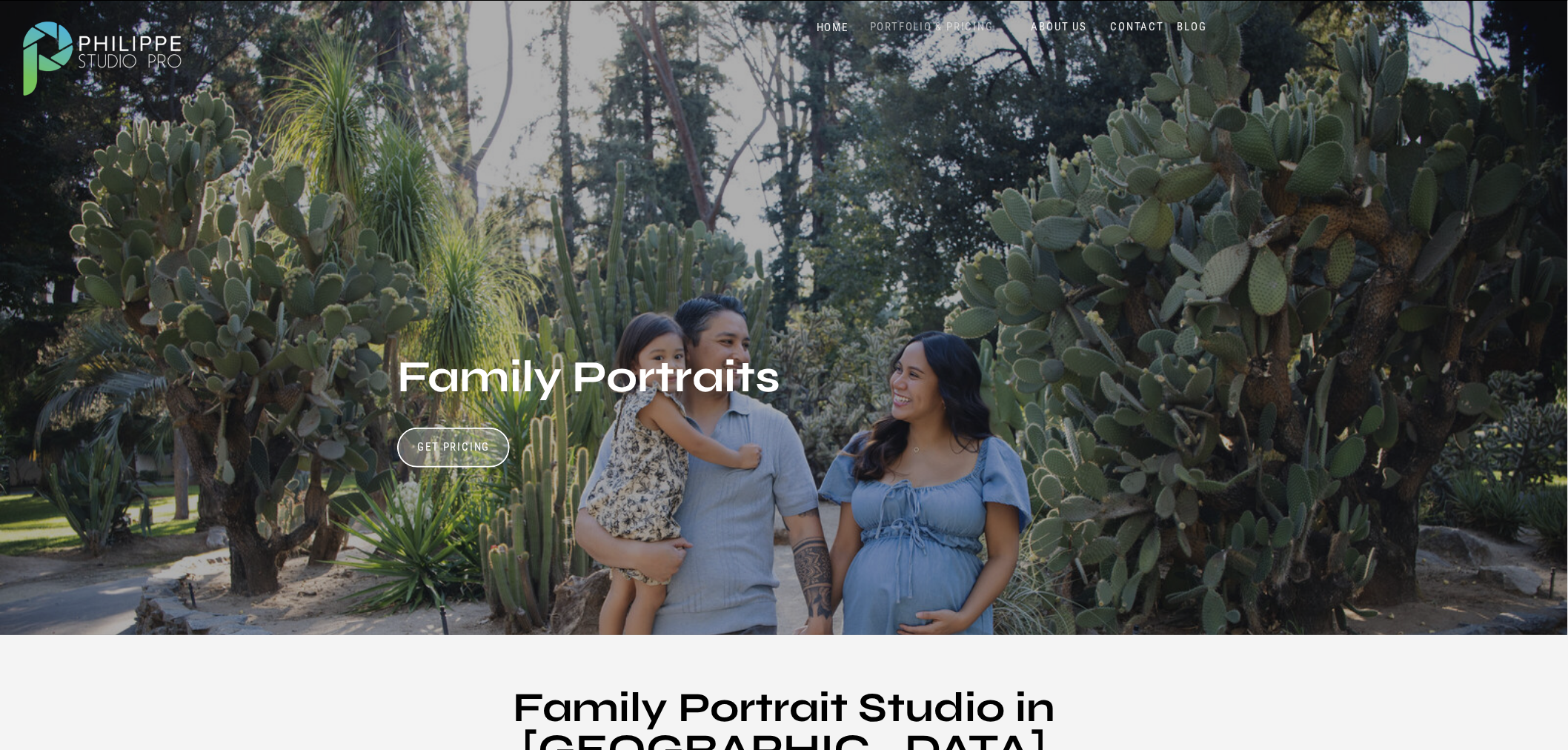
click at [941, 30] on nav "PORTFOLIO & PRICING" at bounding box center [931, 27] width 136 height 14
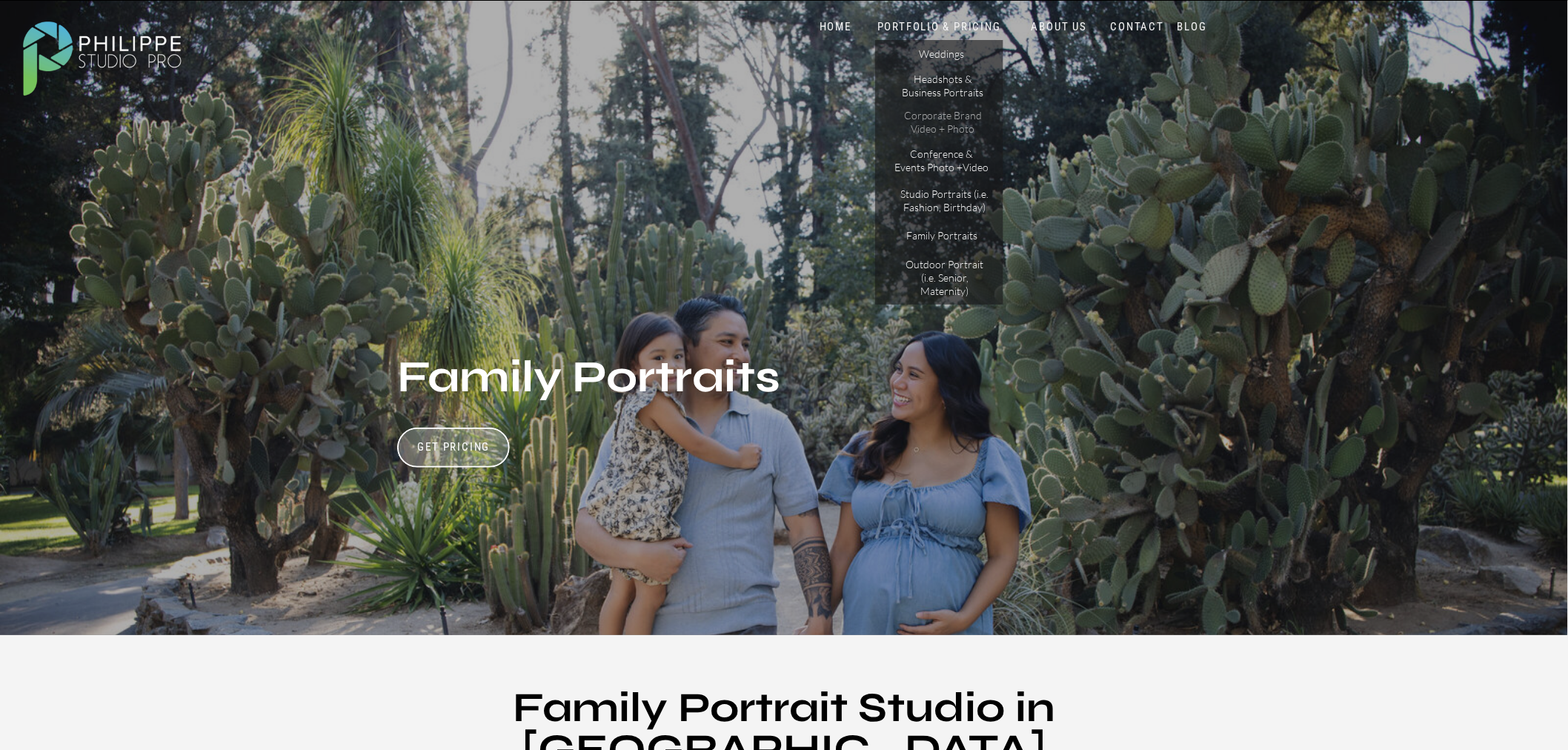
click at [942, 120] on p "Corporate Brand Video + Photo" at bounding box center [943, 121] width 84 height 26
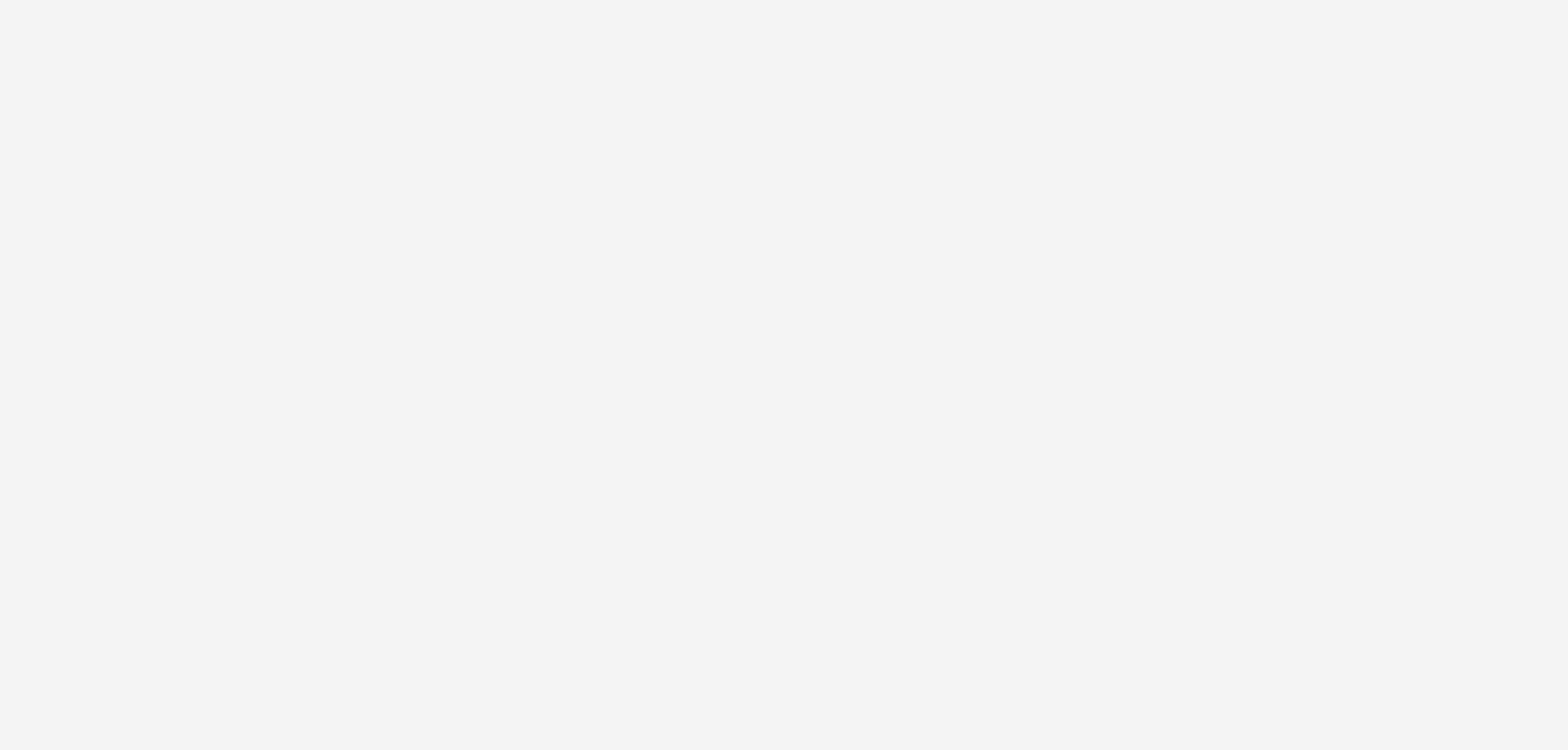
scroll to position [1647, 0]
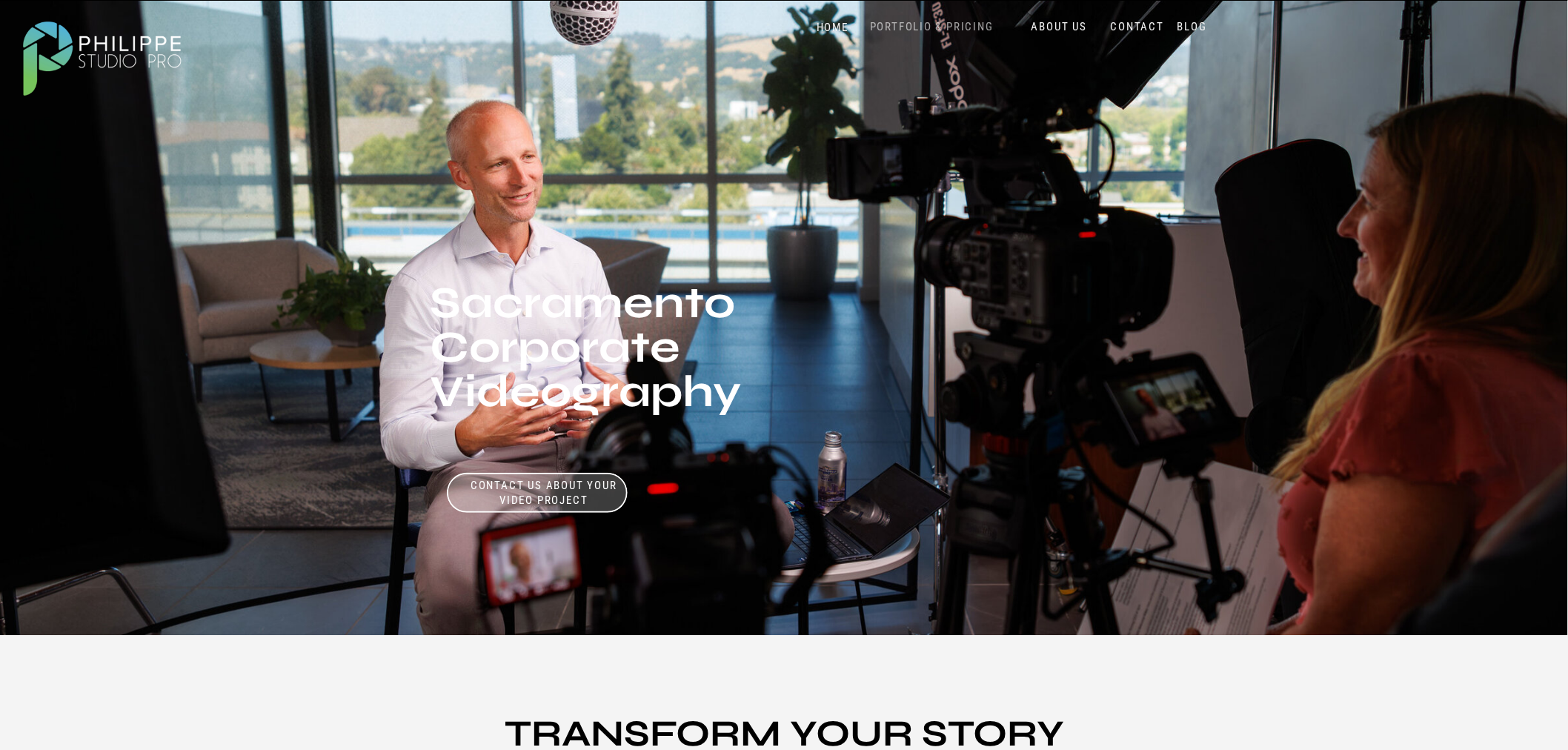
click at [957, 30] on nav "PORTFOLIO & PRICING" at bounding box center [931, 27] width 136 height 14
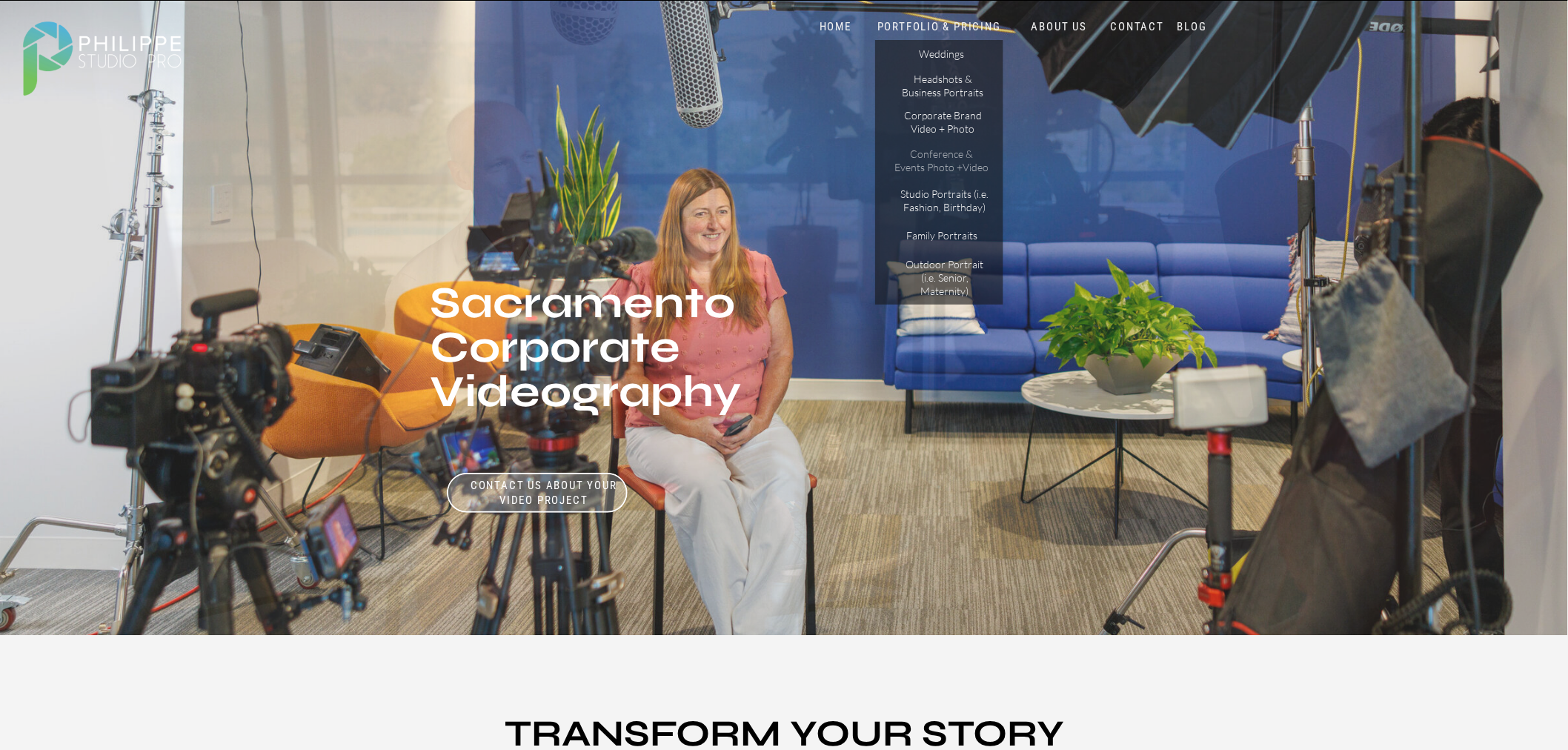
click at [947, 161] on p "Conference & Events Photo +Video" at bounding box center [941, 160] width 94 height 26
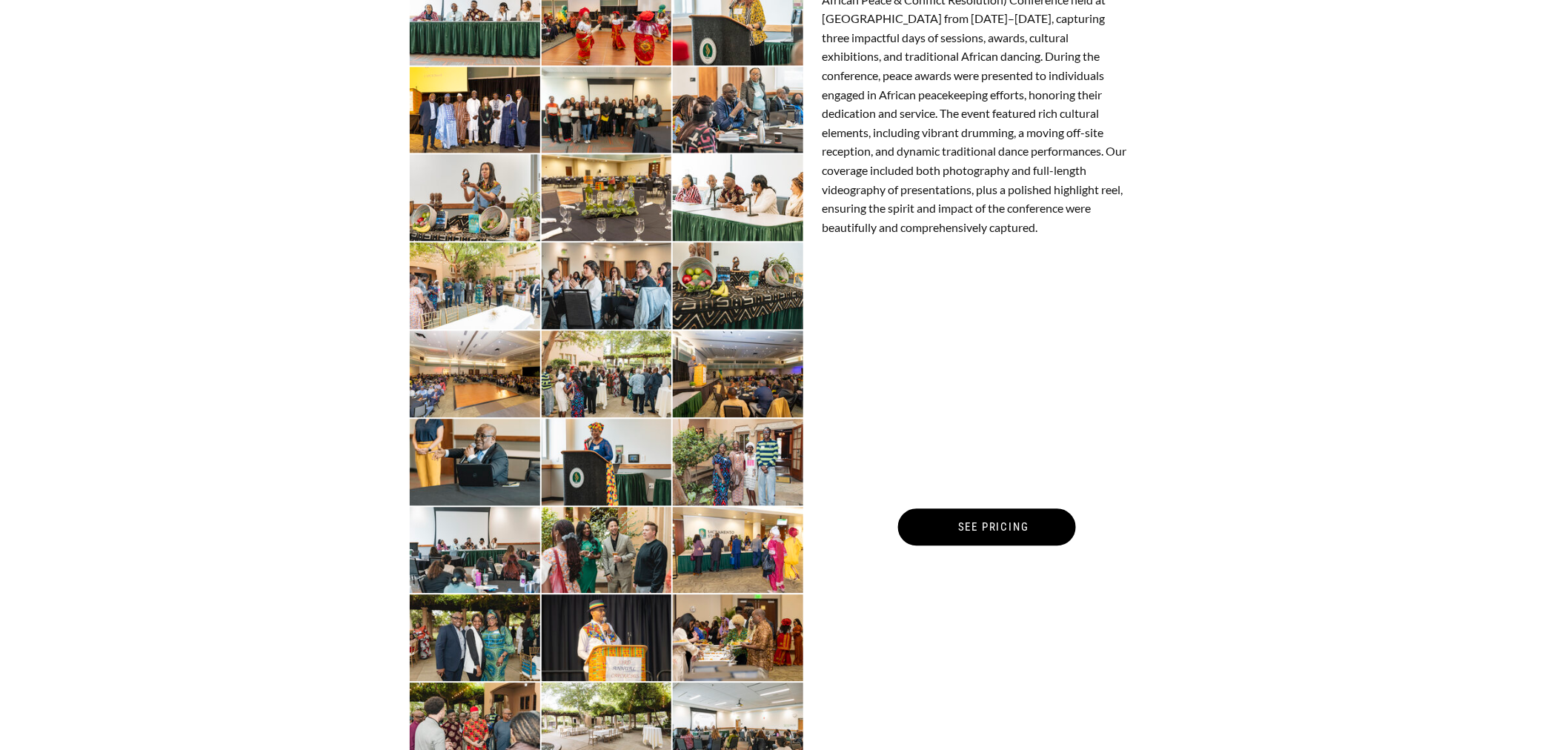
scroll to position [1070, 0]
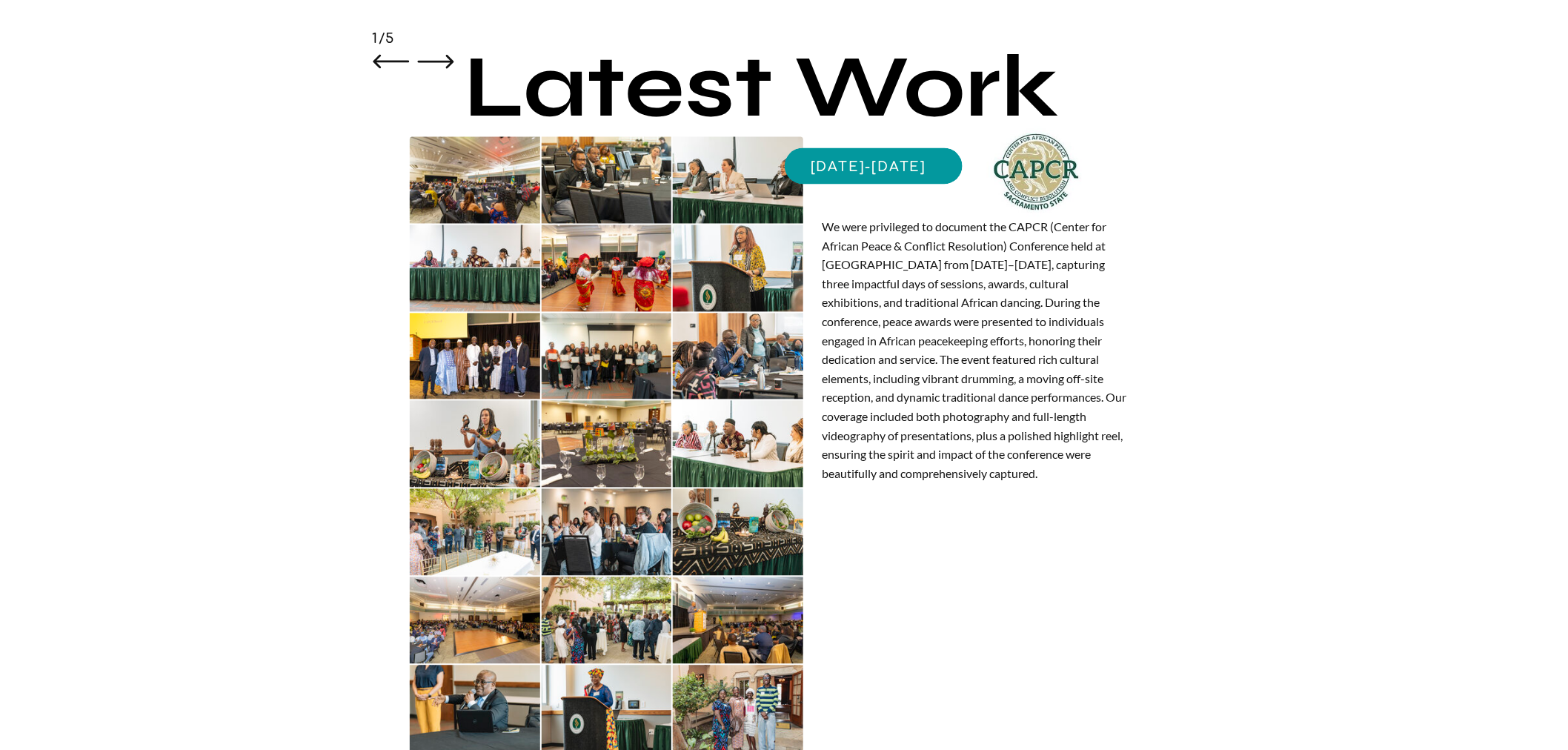
click at [456, 61] on icon at bounding box center [435, 62] width 45 height 50
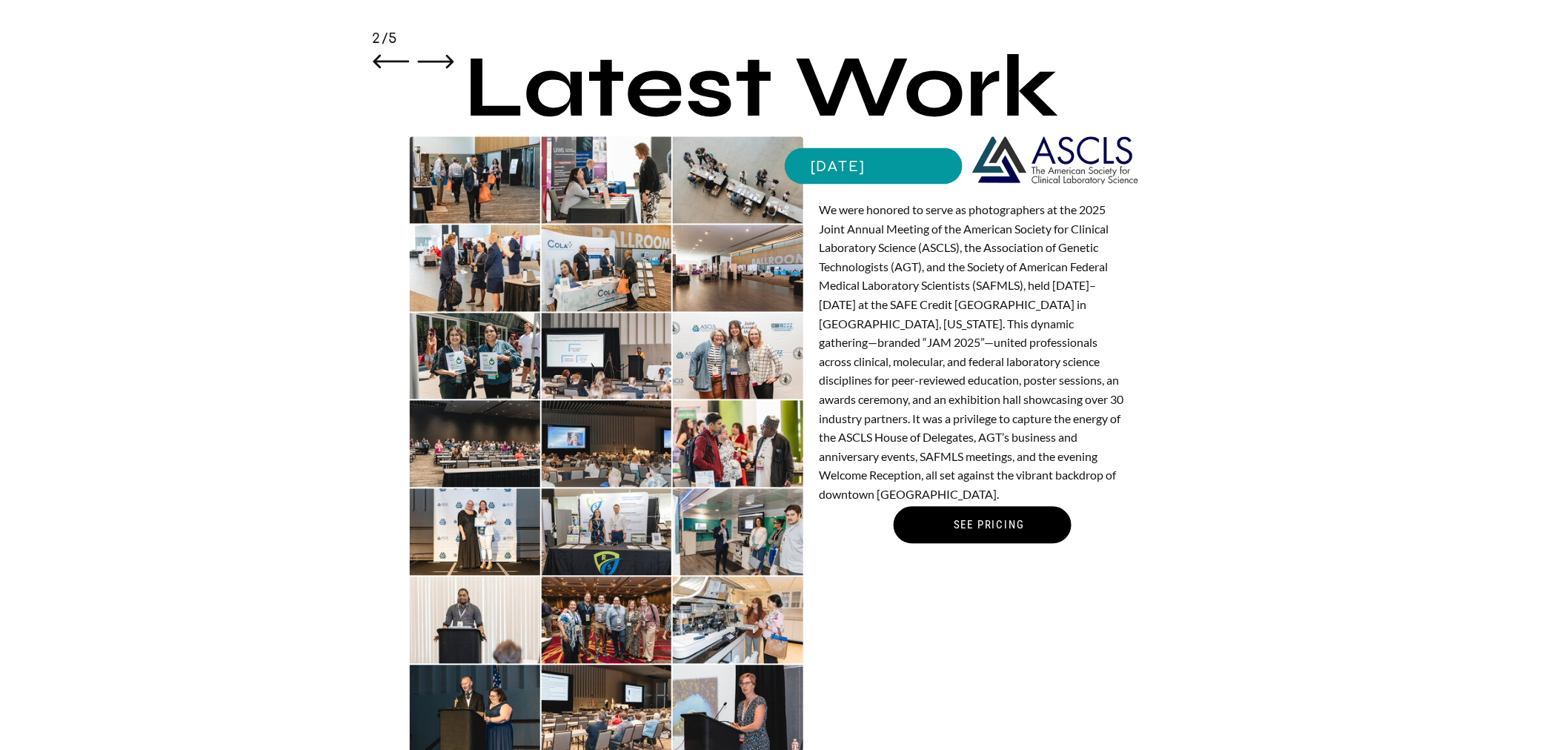
click at [427, 60] on icon at bounding box center [435, 62] width 45 height 50
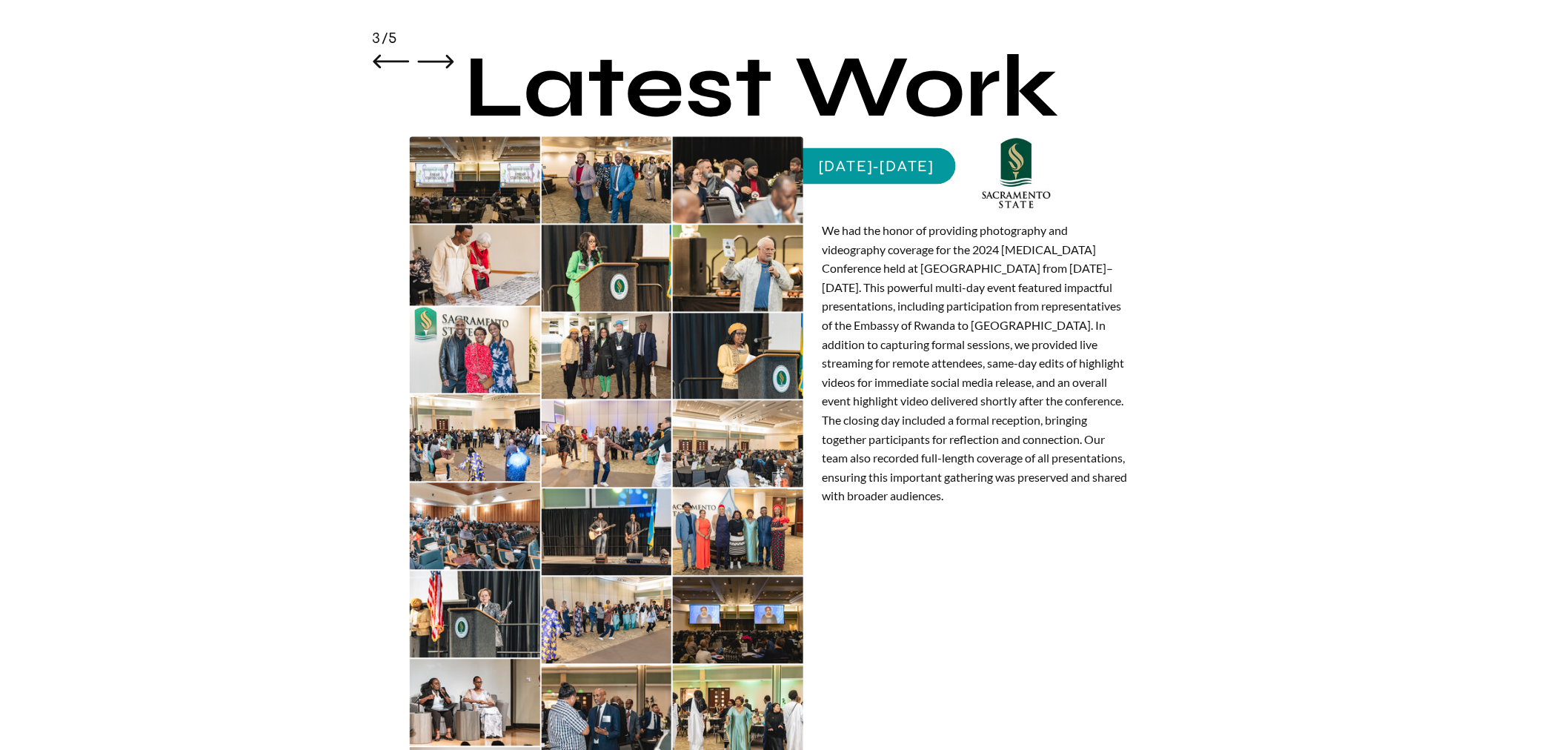
click at [440, 68] on icon at bounding box center [435, 62] width 45 height 50
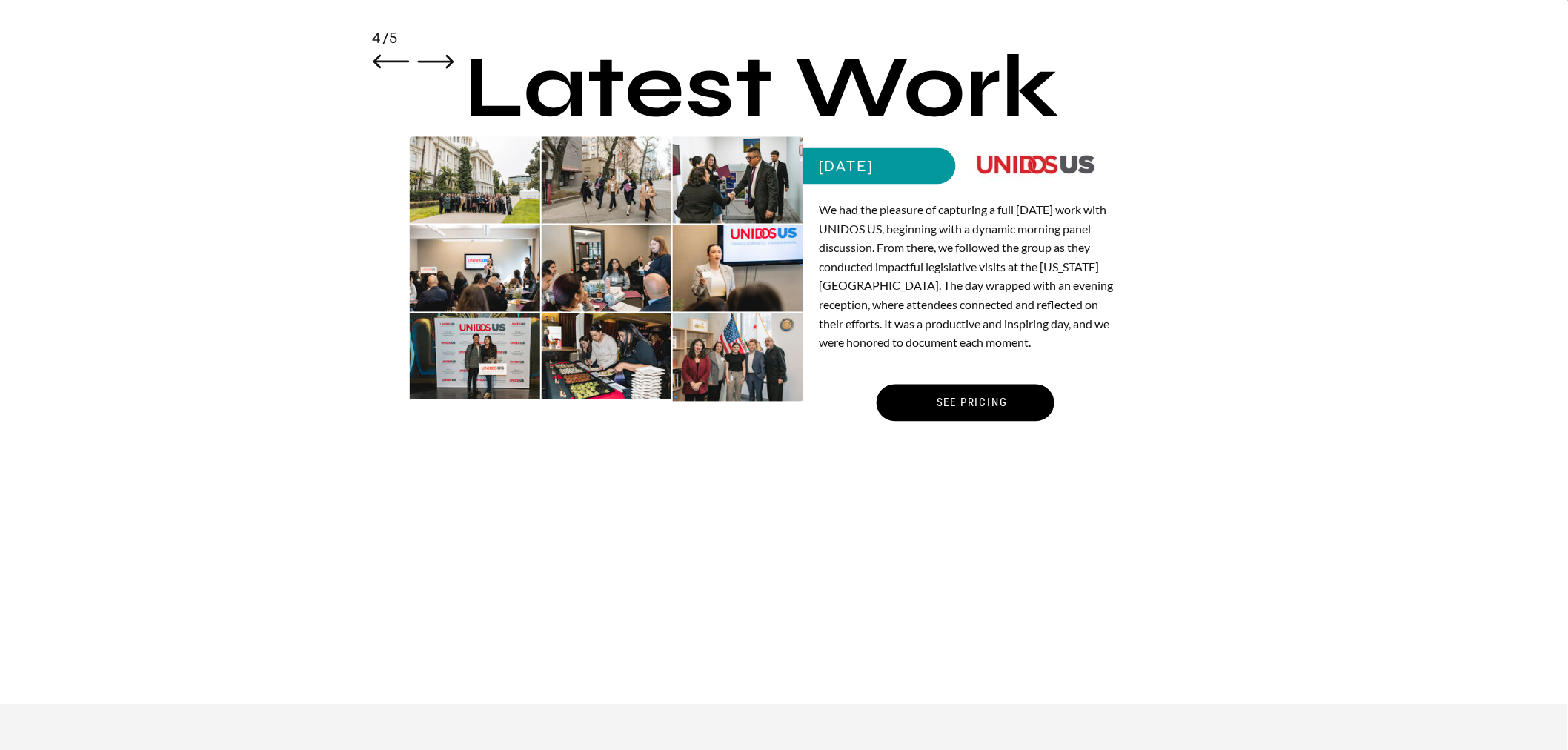
click at [442, 65] on icon at bounding box center [435, 62] width 45 height 50
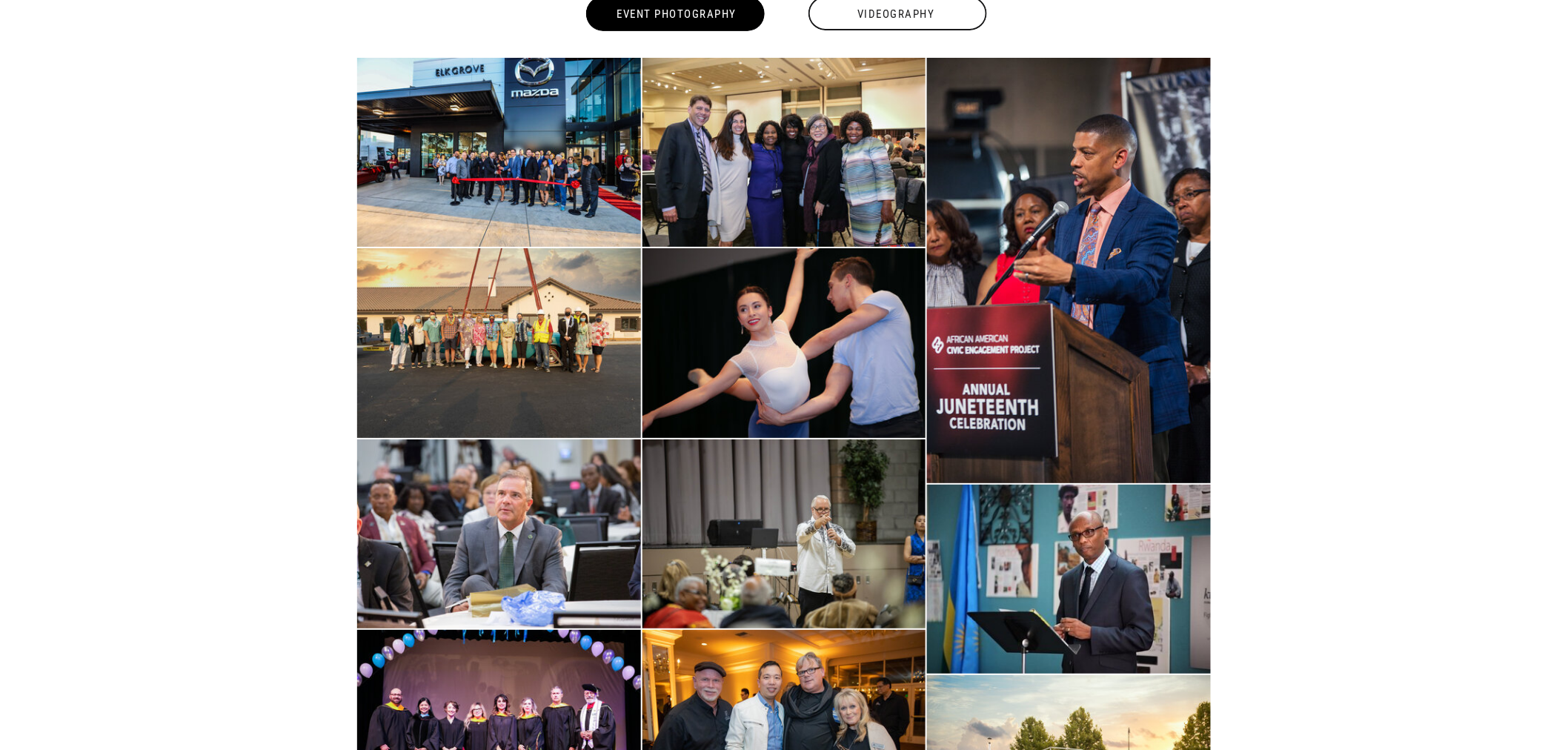
click at [862, 17] on div "Videography" at bounding box center [896, 14] width 181 height 34
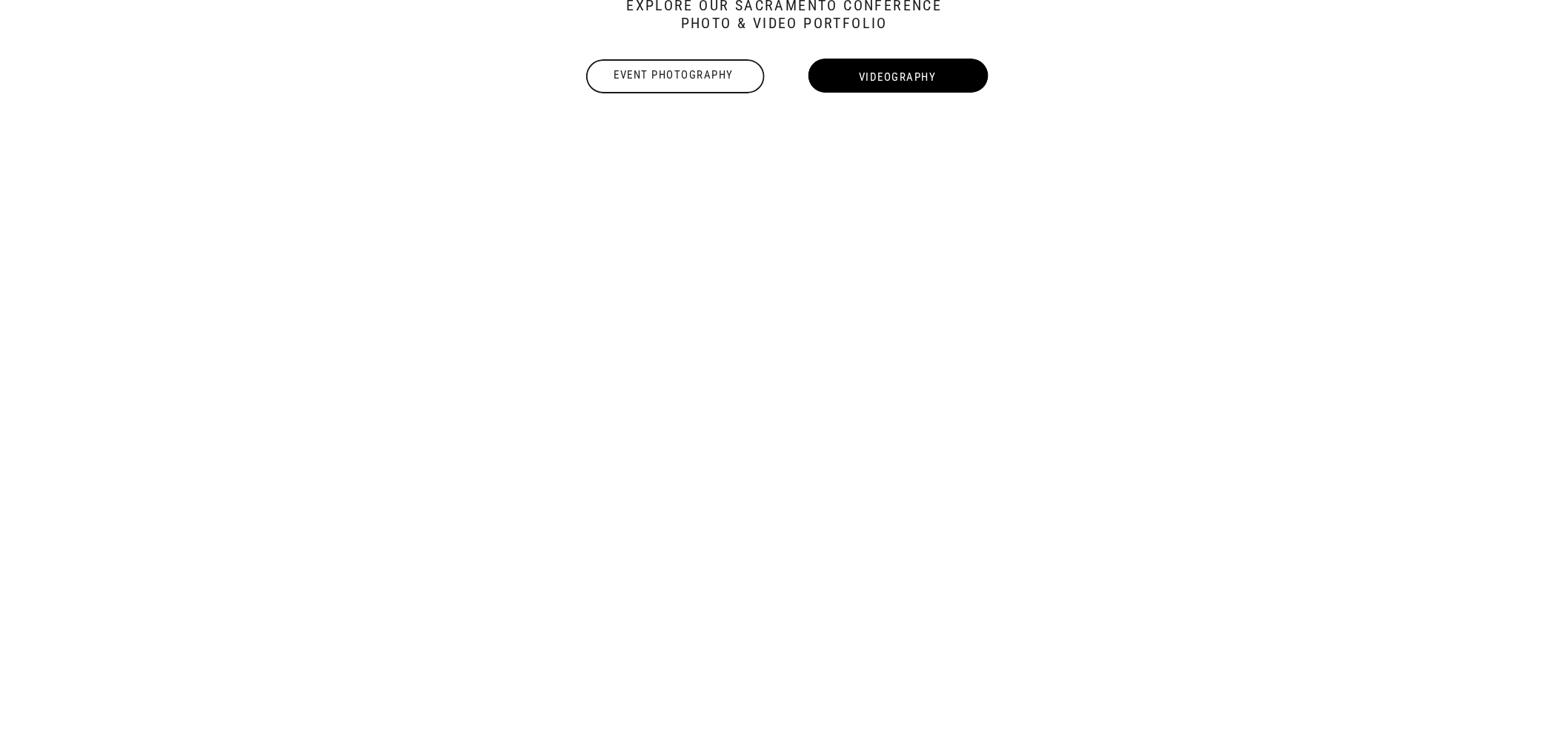
scroll to position [2242, 0]
click at [665, 78] on div "Event Photography" at bounding box center [674, 76] width 181 height 18
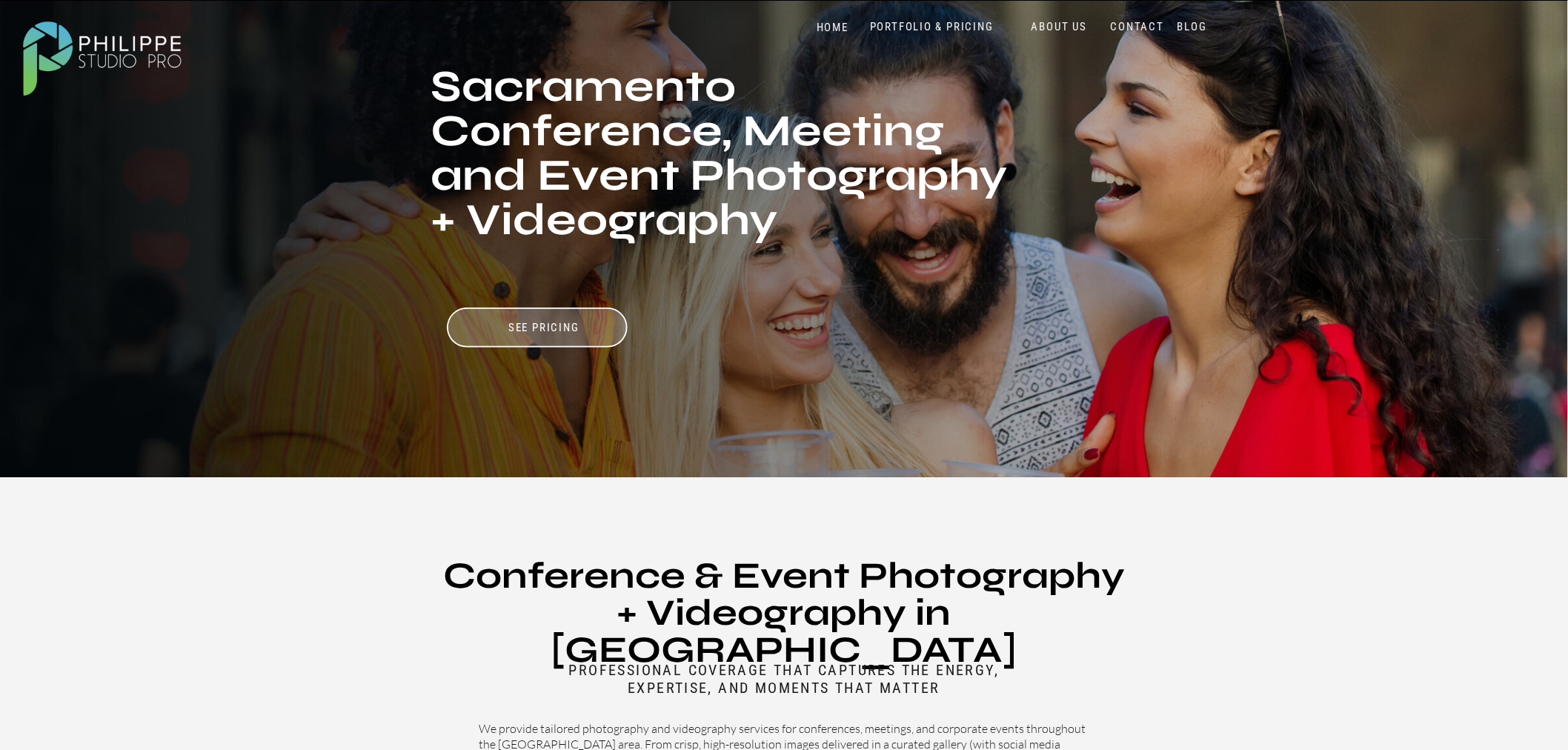
scroll to position [0, 0]
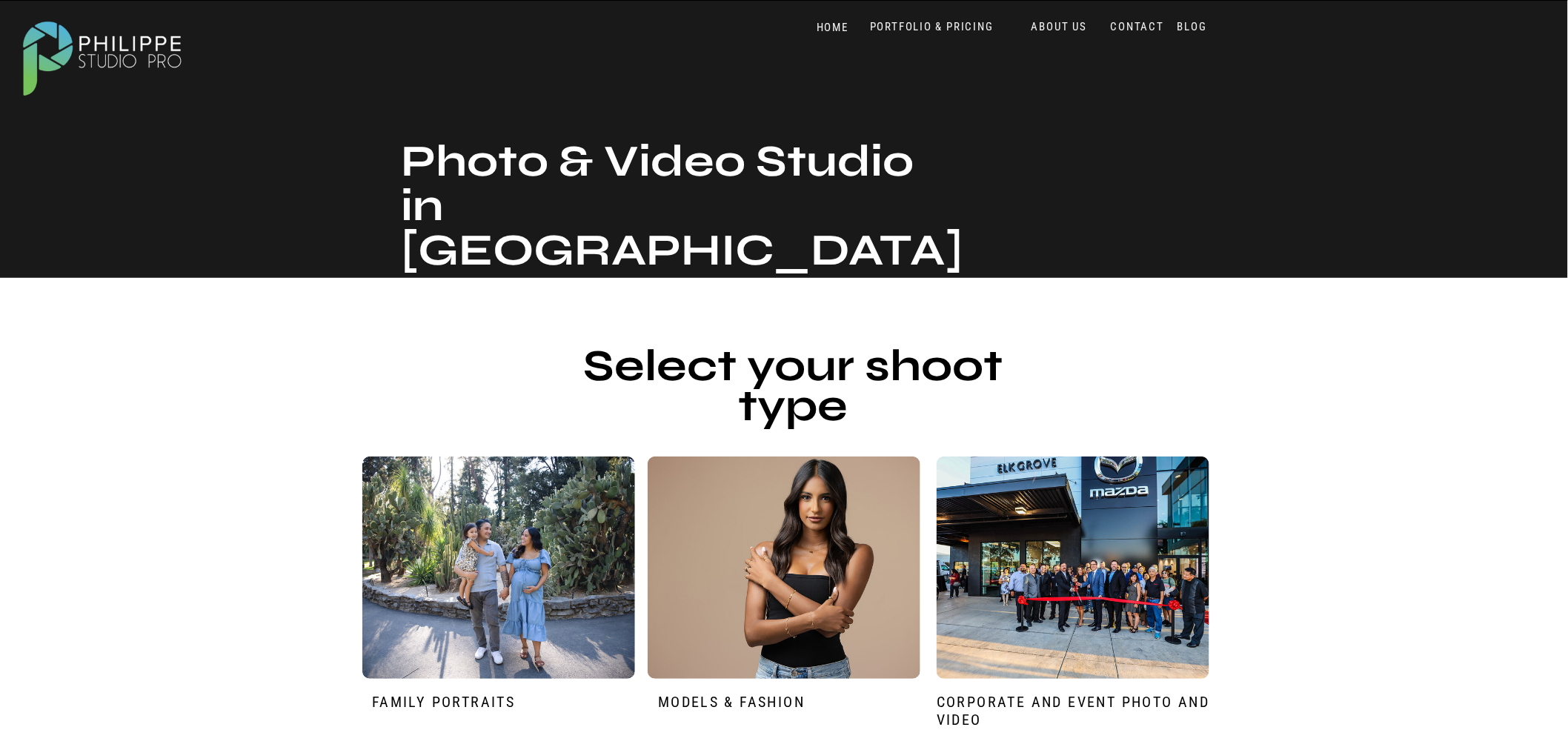
click at [784, 567] on div at bounding box center [784, 567] width 273 height 222
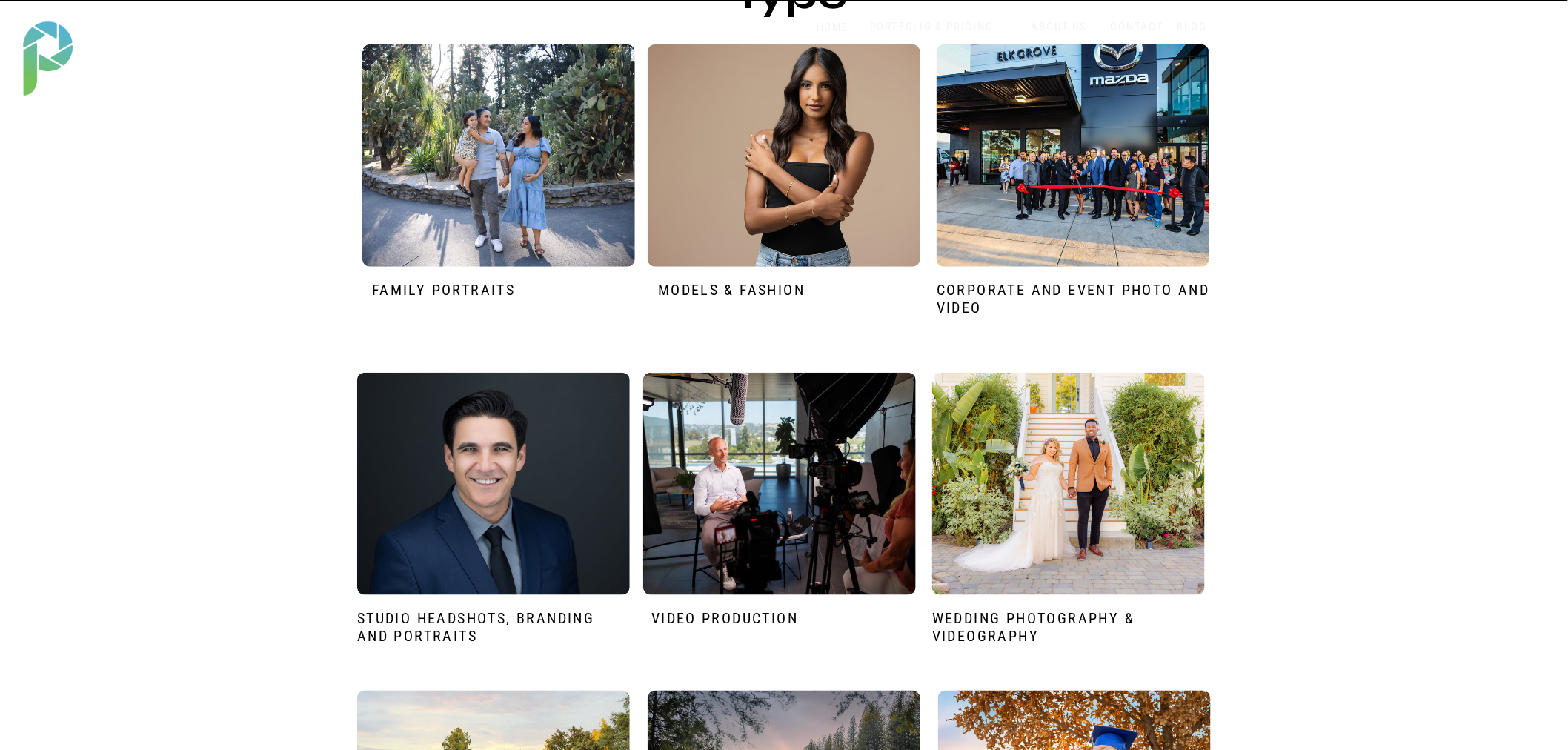
scroll to position [411, 0]
